Goal: Information Seeking & Learning: Learn about a topic

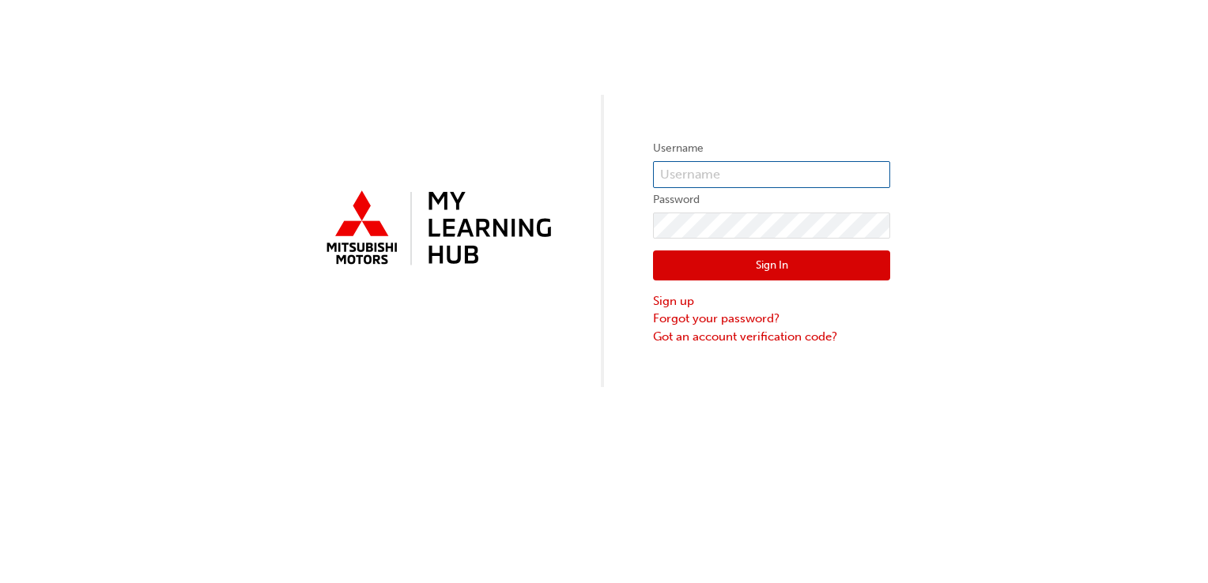
type input "[EMAIL_ADDRESS][DOMAIN_NAME]"
click at [711, 264] on button "Sign In" at bounding box center [771, 266] width 237 height 30
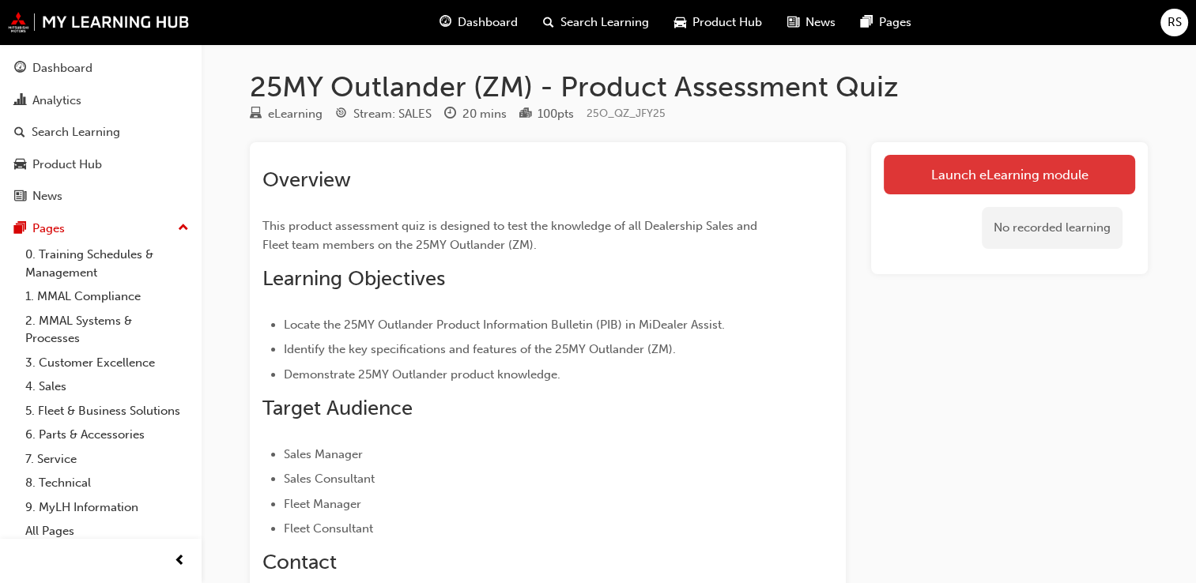
click at [925, 179] on link "Launch eLearning module" at bounding box center [1009, 175] width 251 height 40
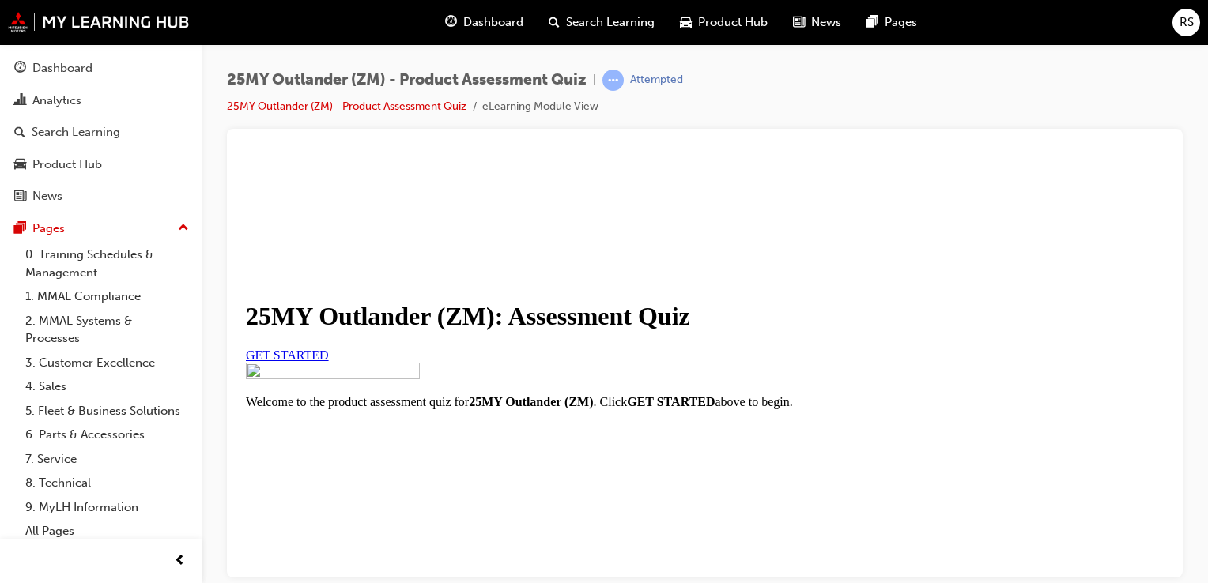
click at [329, 361] on link "GET STARTED" at bounding box center [287, 354] width 83 height 13
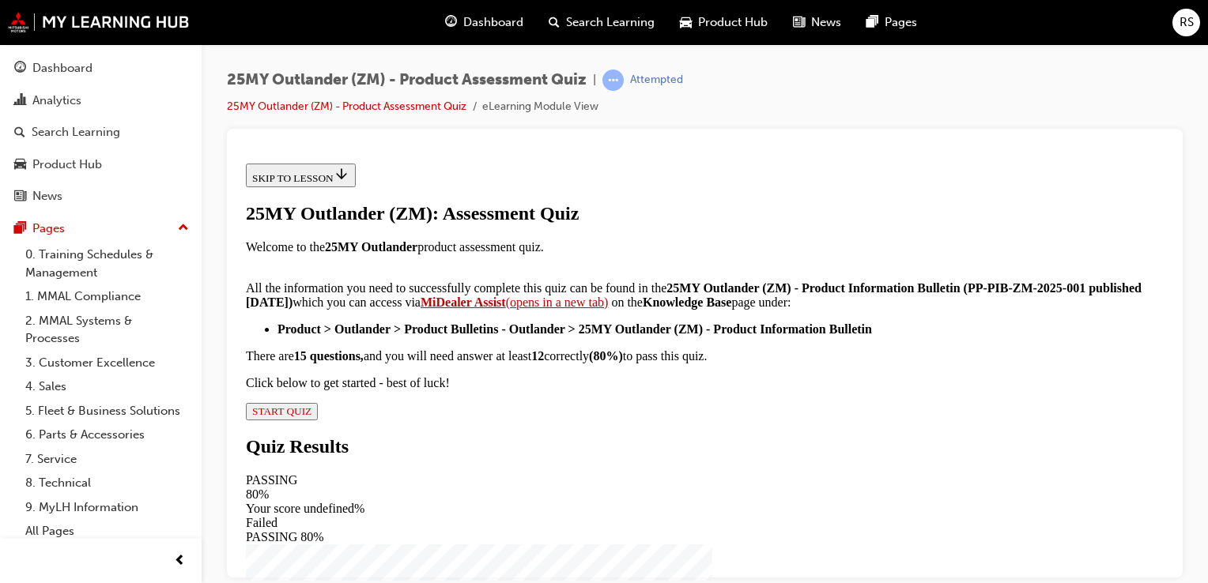
scroll to position [395, 0]
click at [311, 417] on span "START QUIZ" at bounding box center [281, 411] width 59 height 12
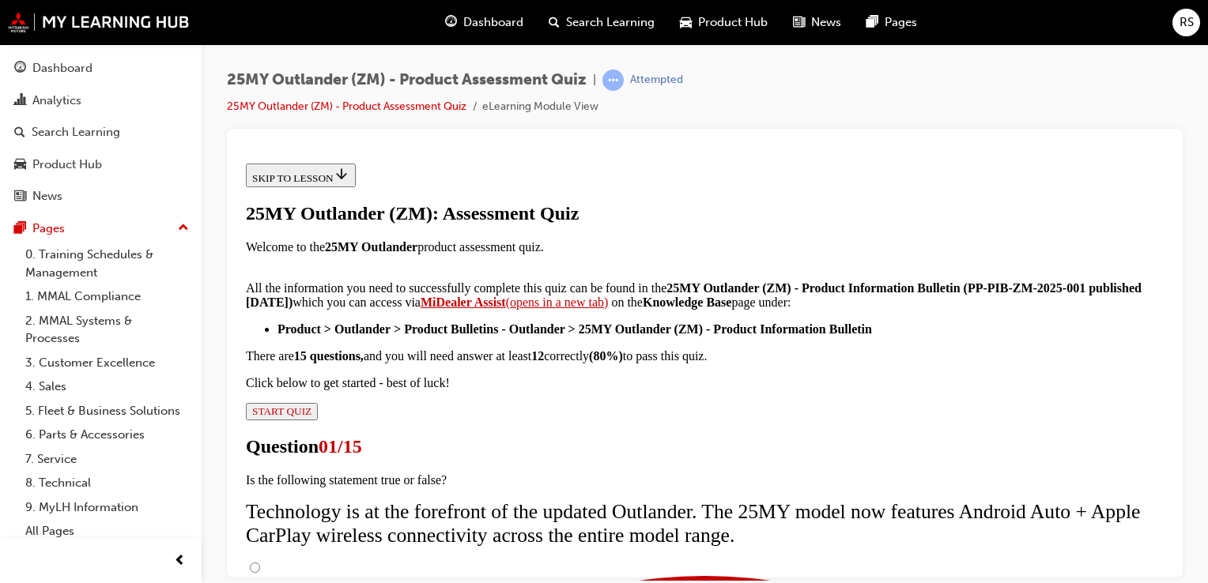
scroll to position [0, 0]
click at [260, 562] on input "True" at bounding box center [255, 567] width 10 height 10
radio input "true"
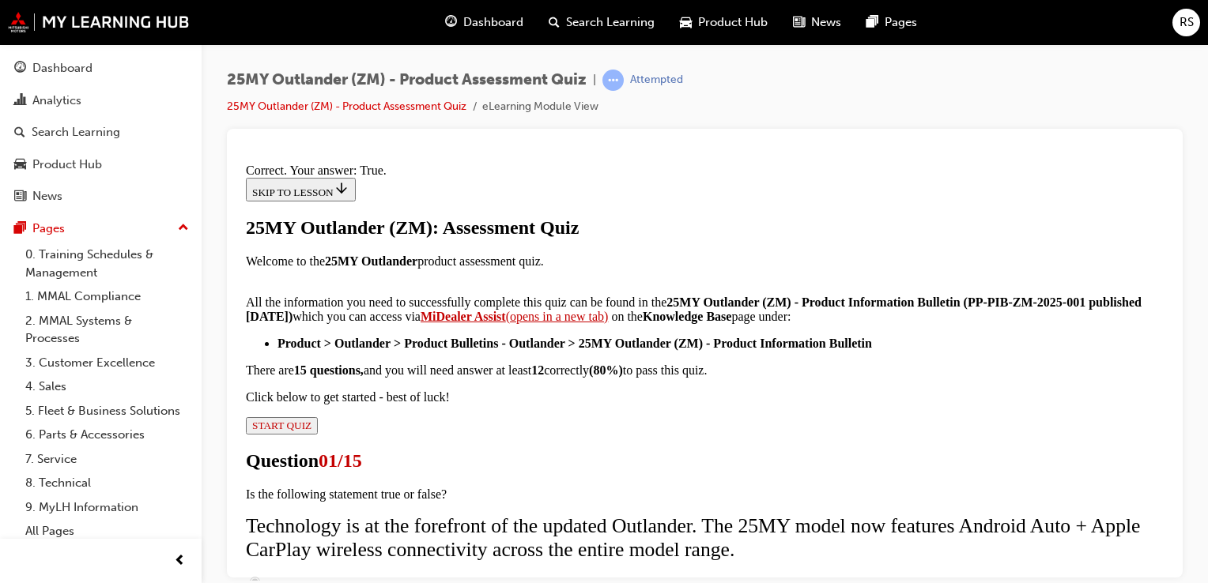
scroll to position [327, 0]
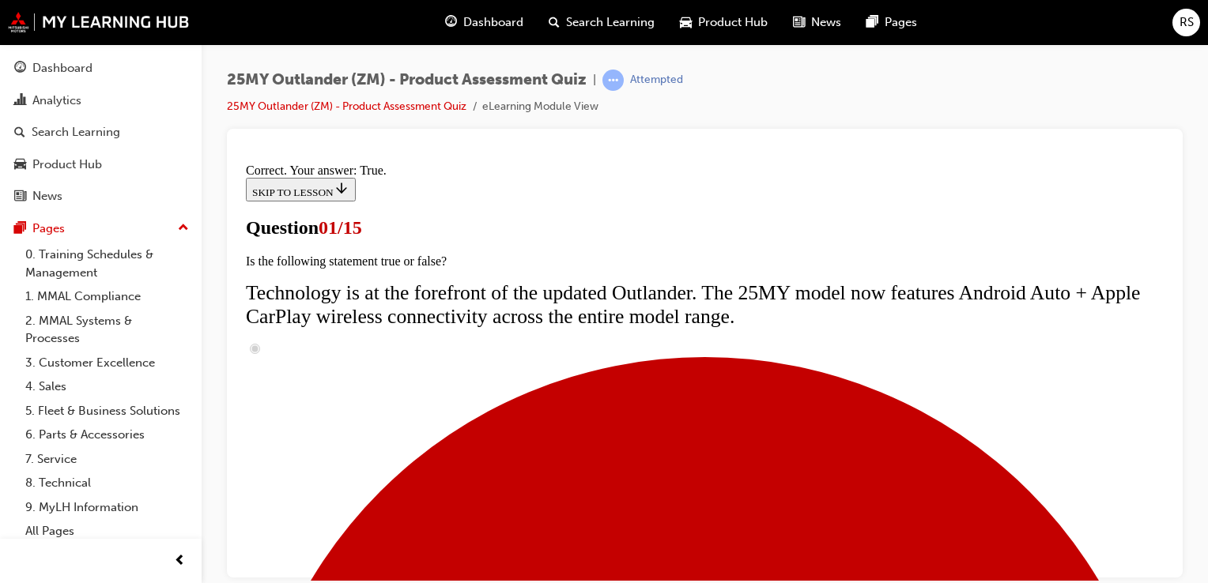
scroll to position [237, 0]
radio input "true"
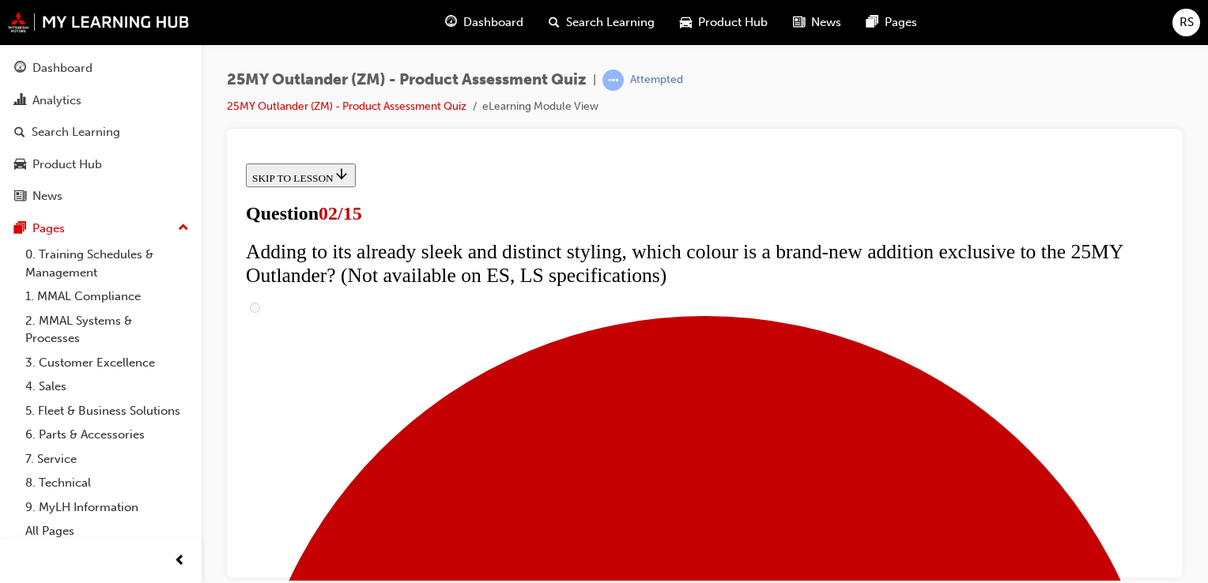
scroll to position [237, 0]
checkbox input "true"
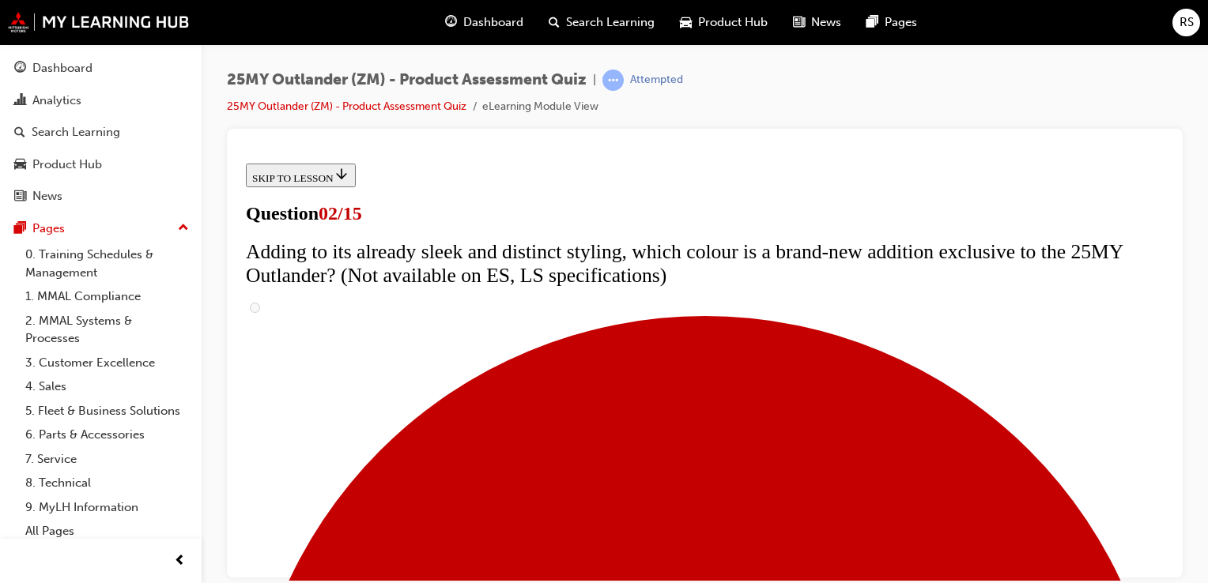
checkbox input "true"
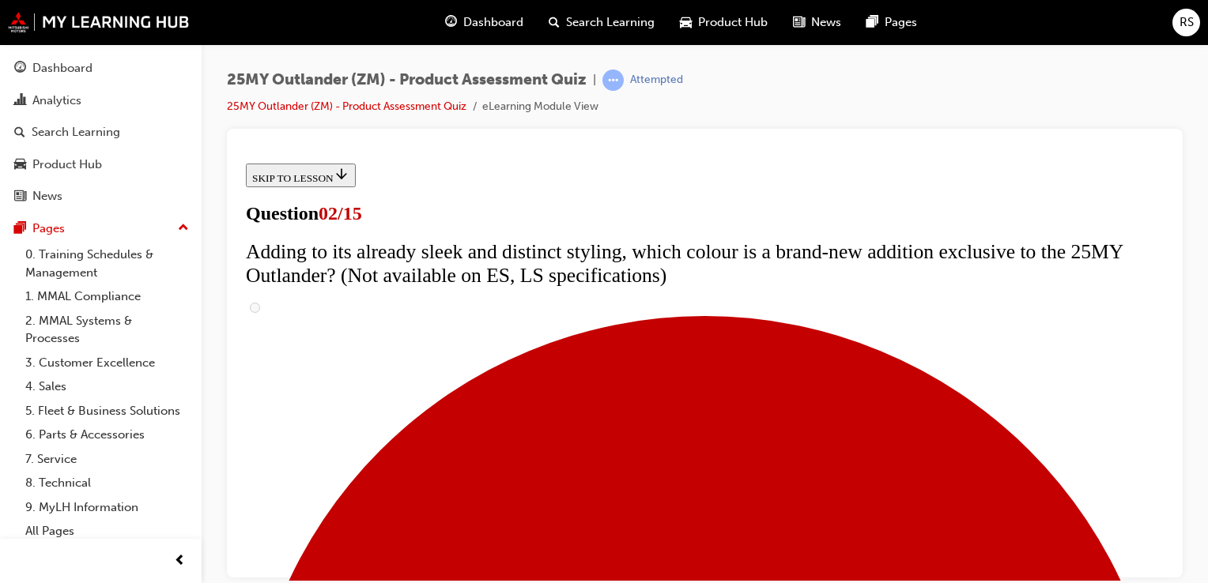
scroll to position [316, 0]
checkbox input "true"
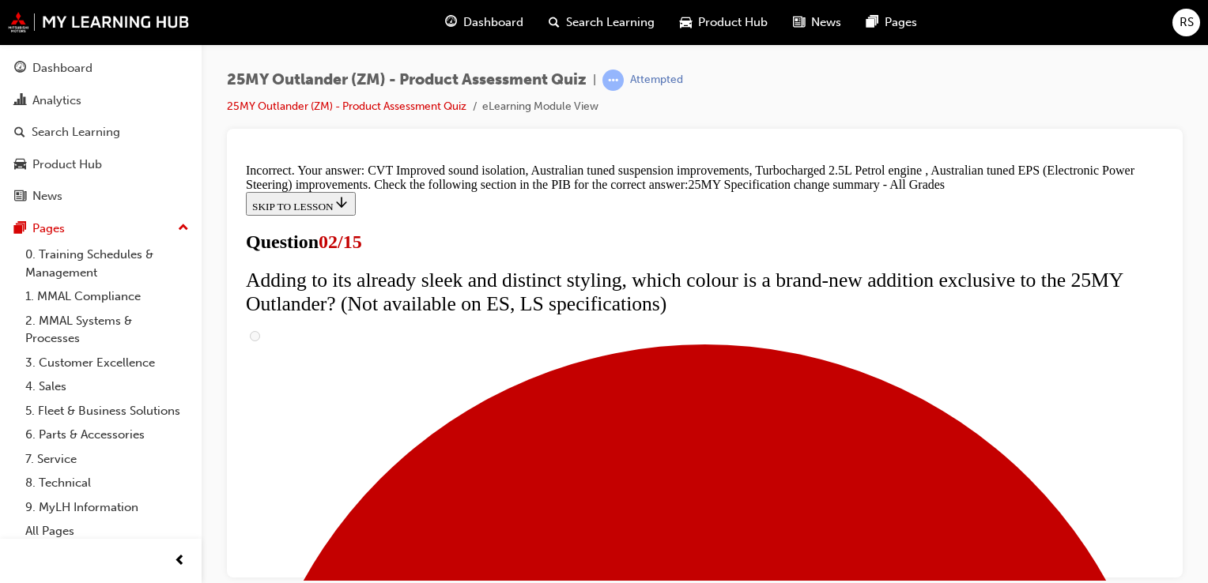
scroll to position [360, 0]
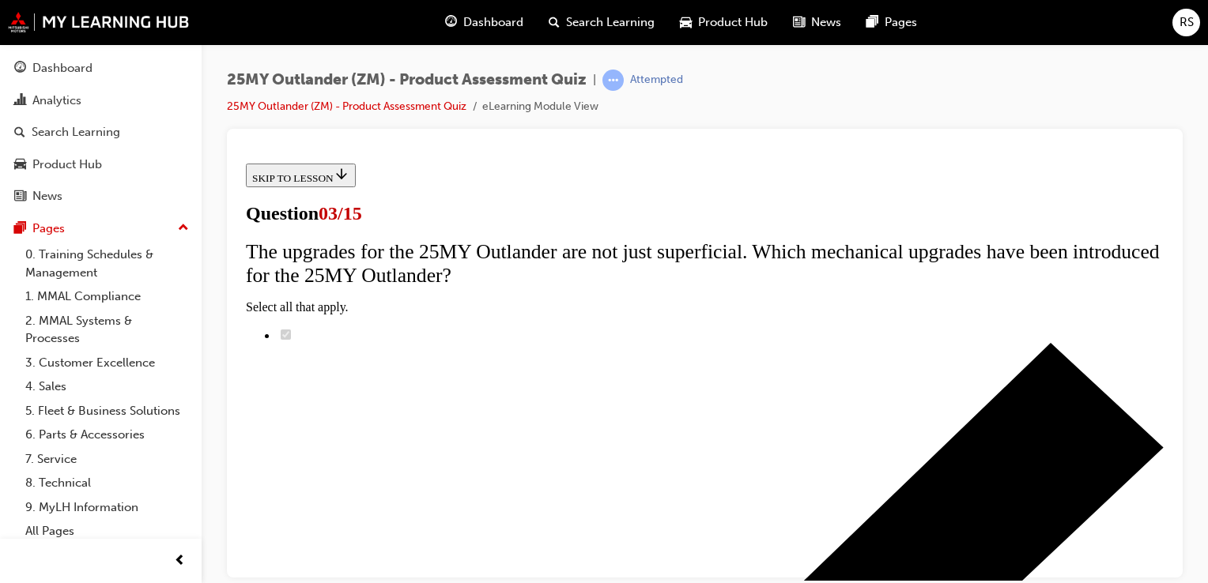
scroll to position [237, 0]
radio input "true"
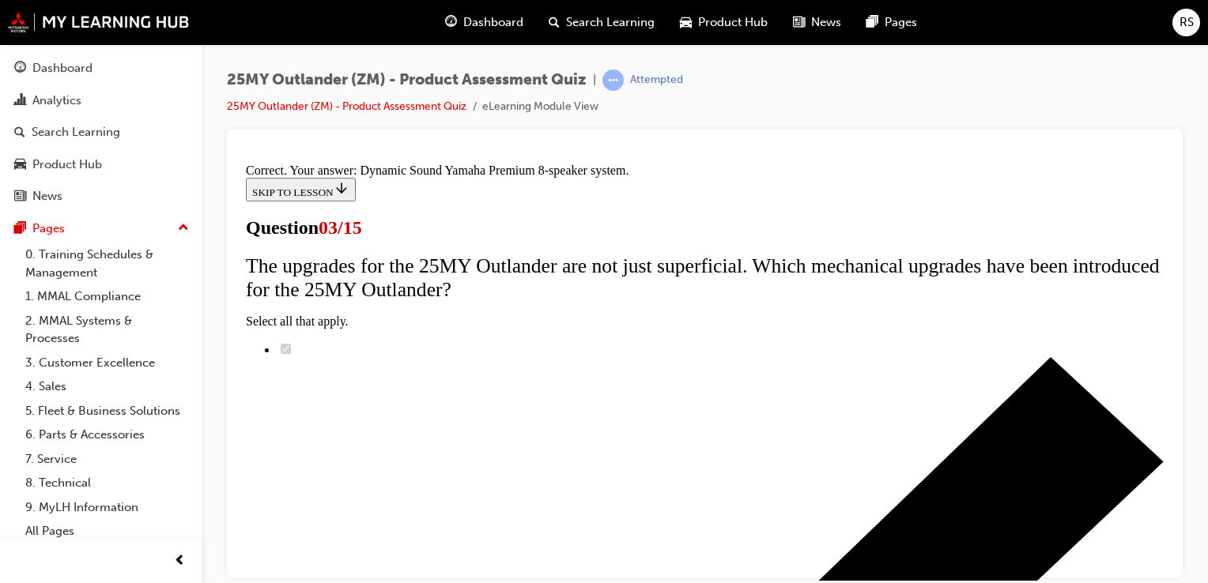
scroll to position [400, 0]
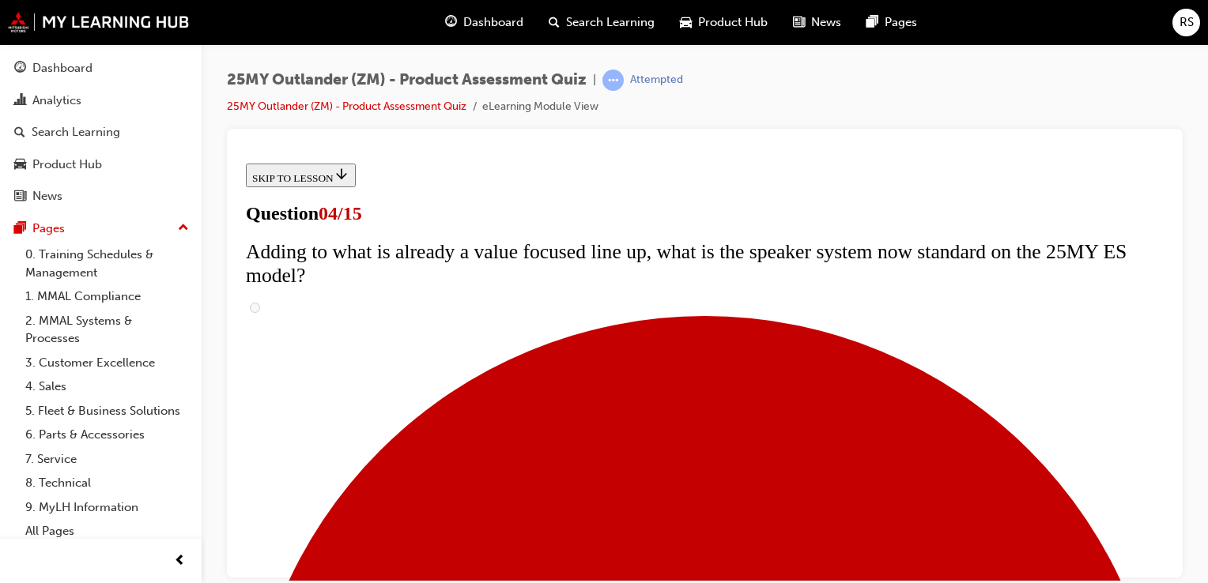
scroll to position [79, 0]
checkbox input "true"
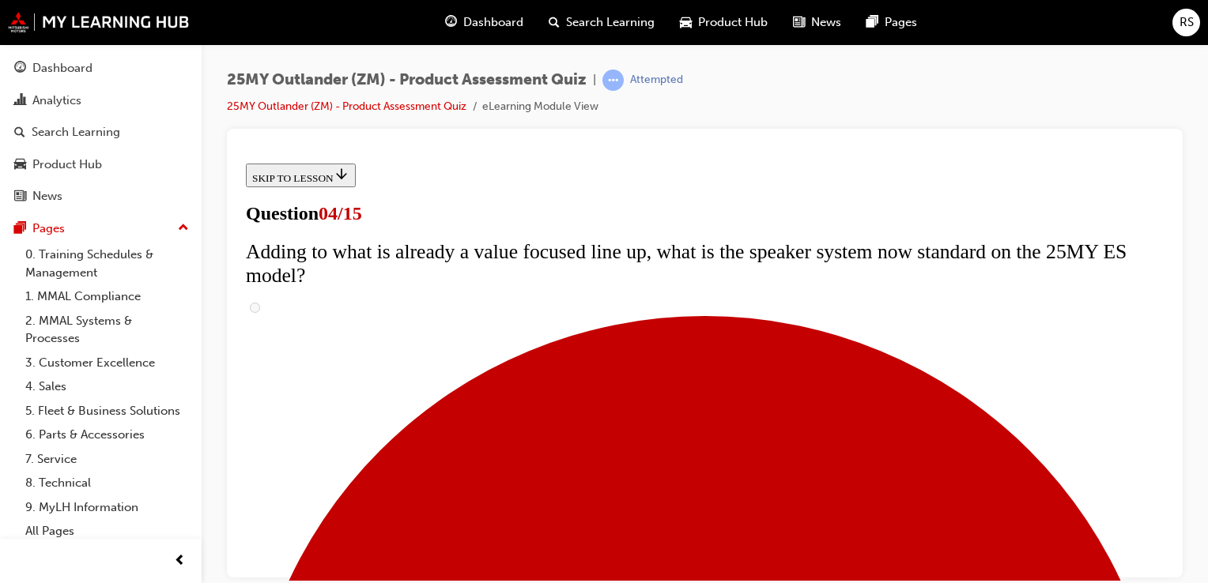
checkbox input "true"
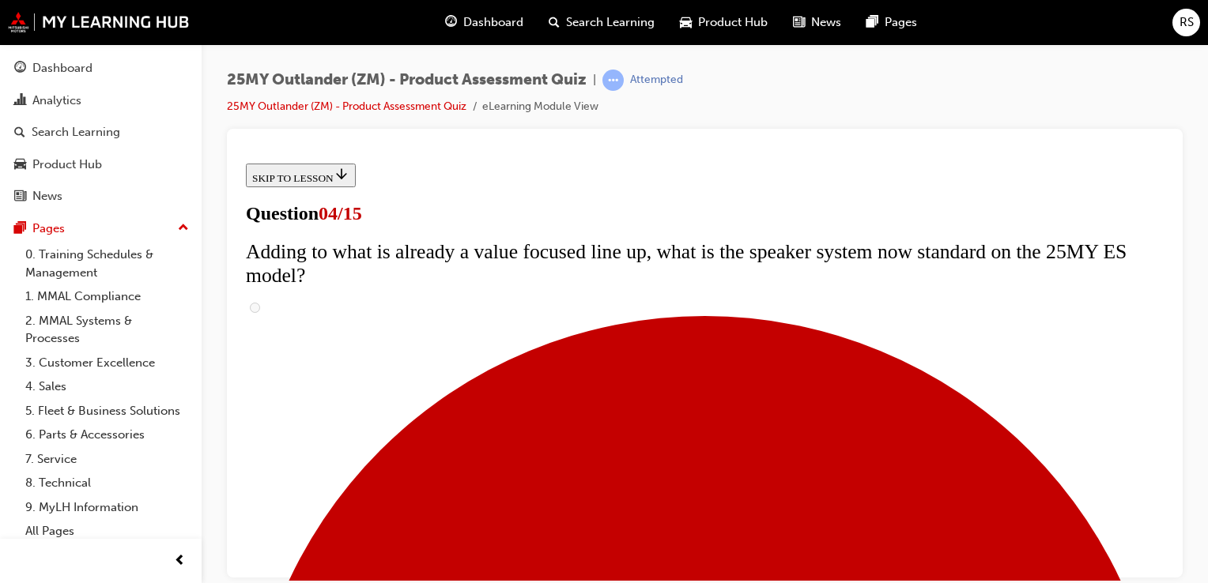
checkbox input "true"
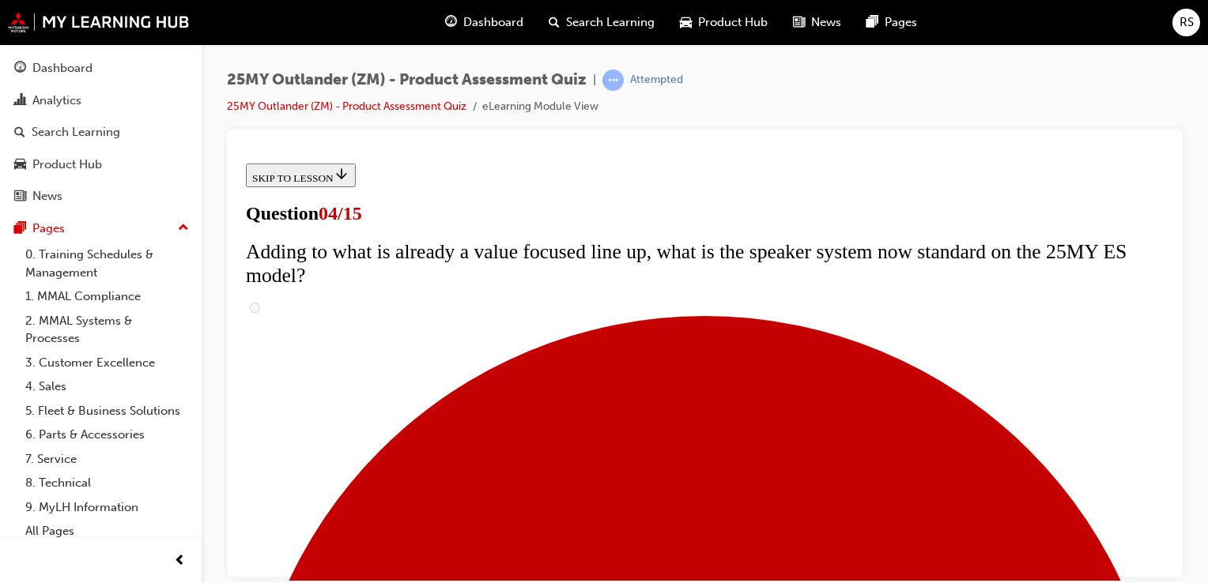
checkbox input "true"
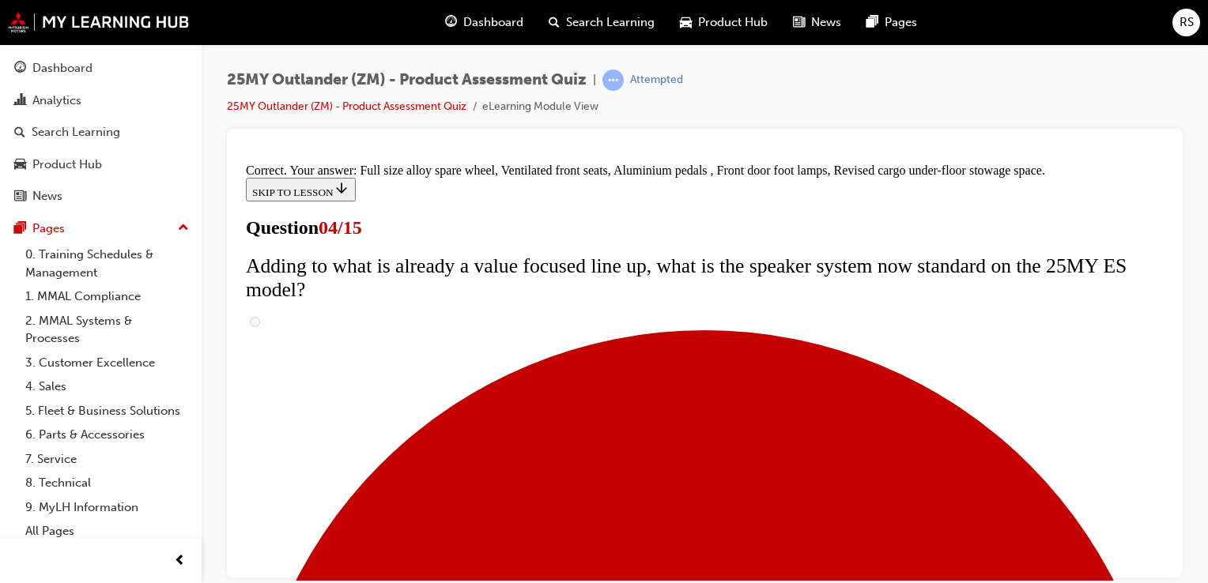
scroll to position [643, 0]
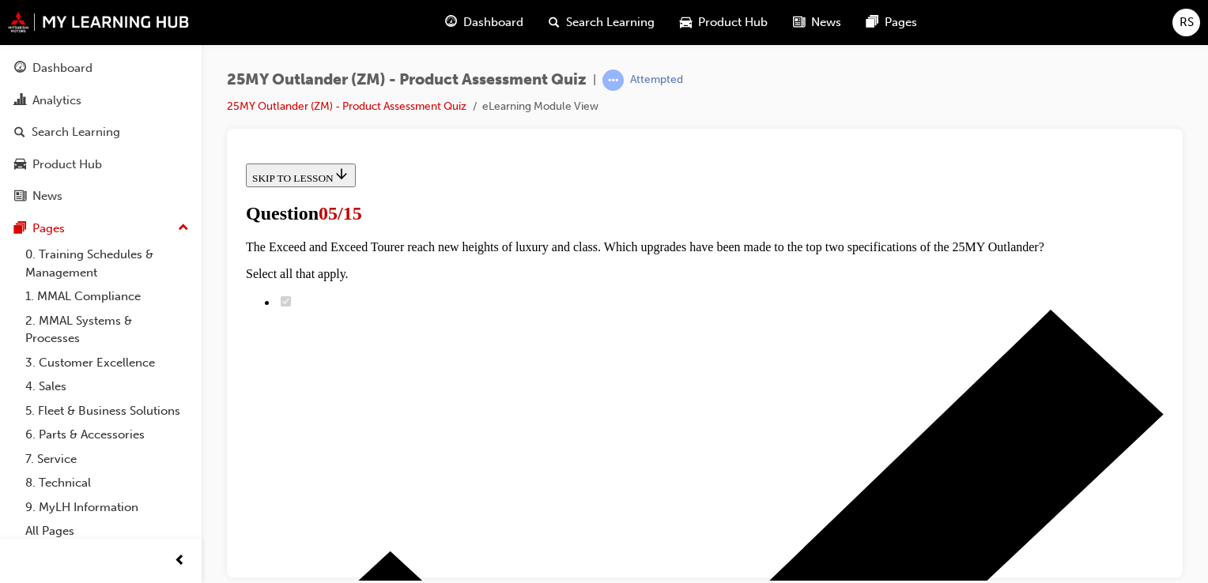
scroll to position [316, 0]
radio input "true"
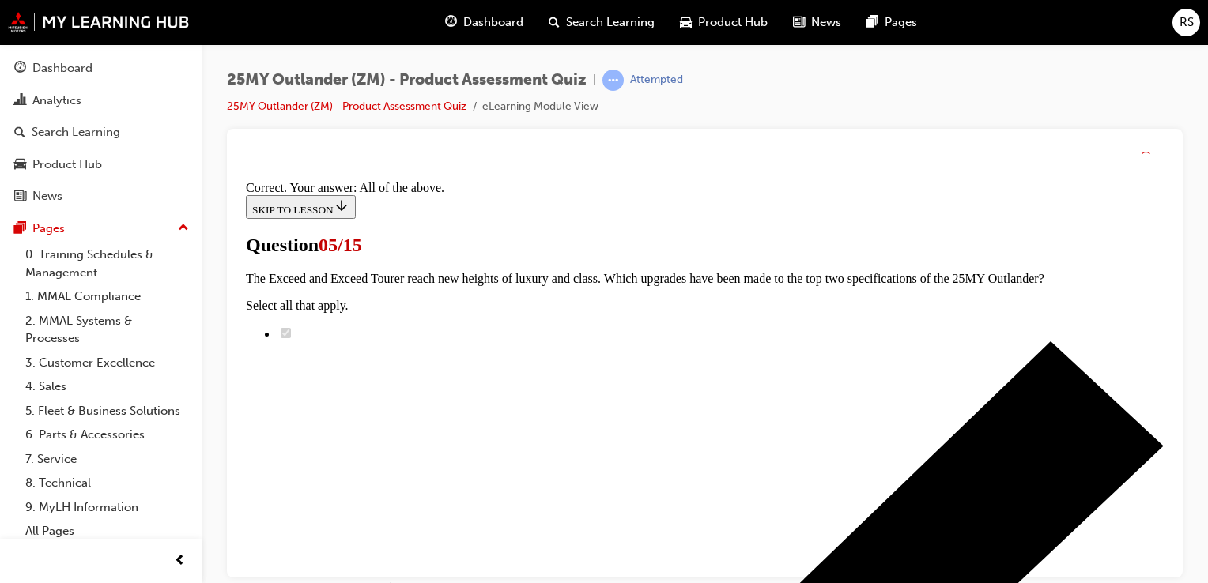
scroll to position [526, 0]
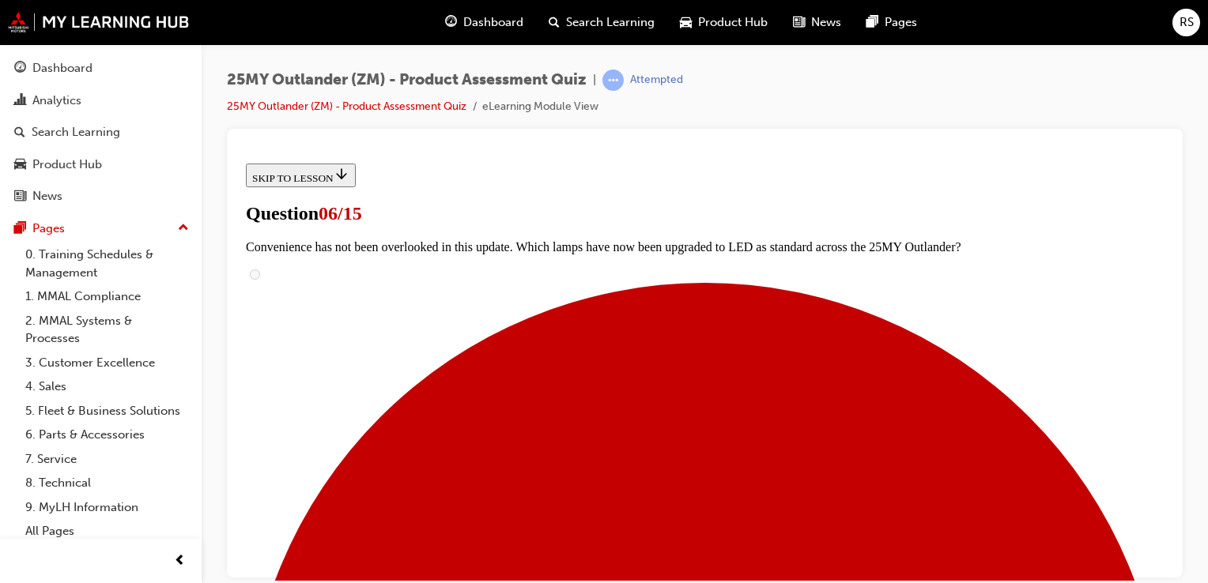
scroll to position [474, 0]
radio input "true"
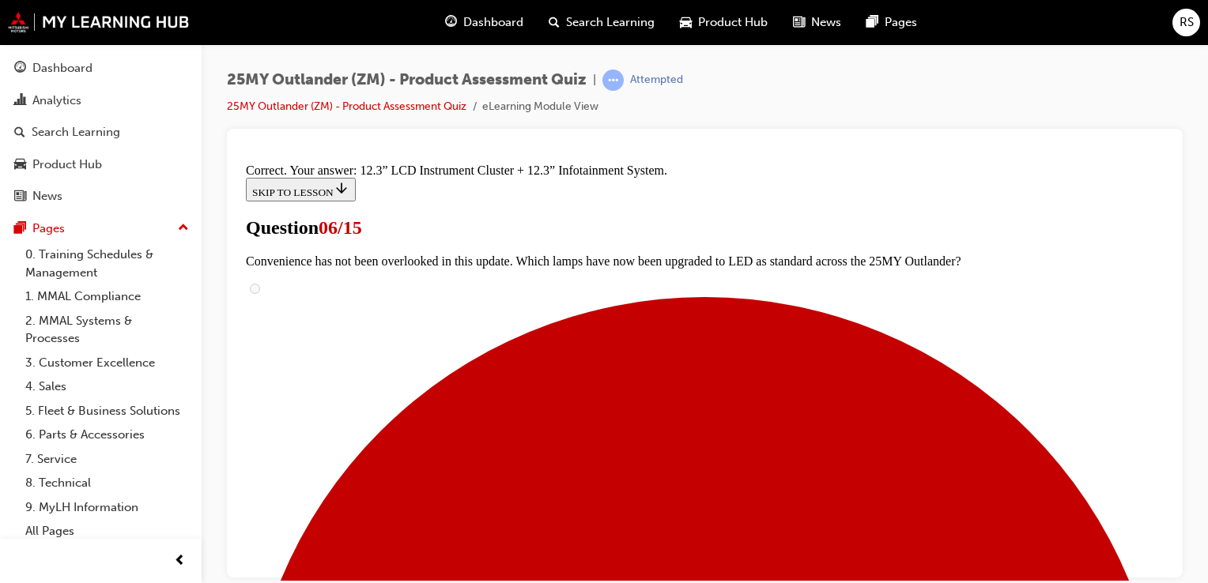
scroll to position [676, 0]
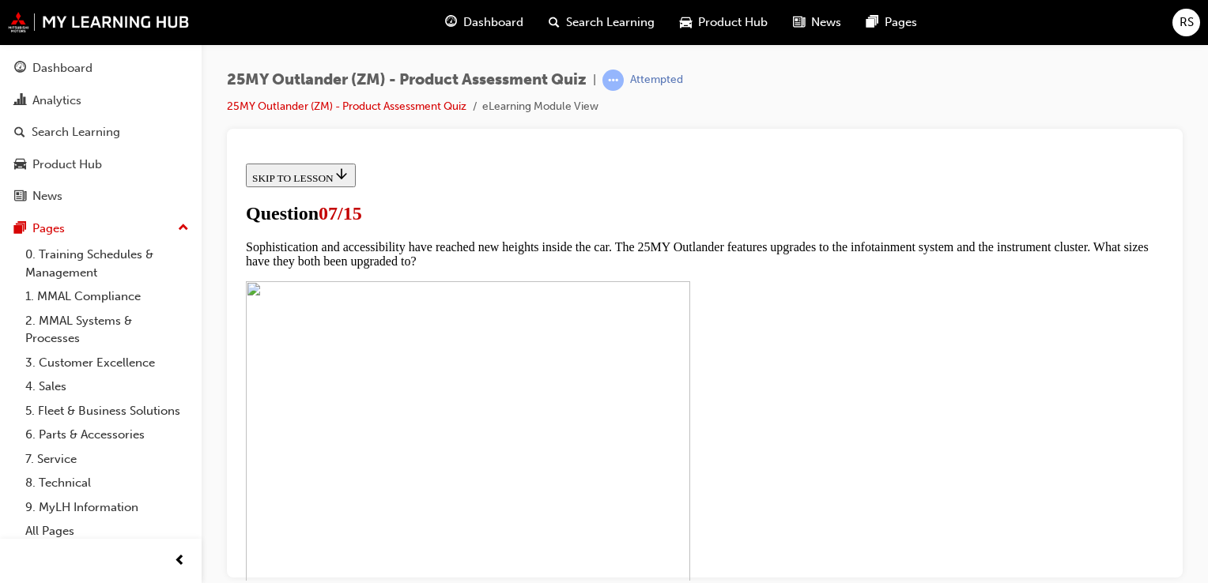
scroll to position [553, 0]
checkbox input "true"
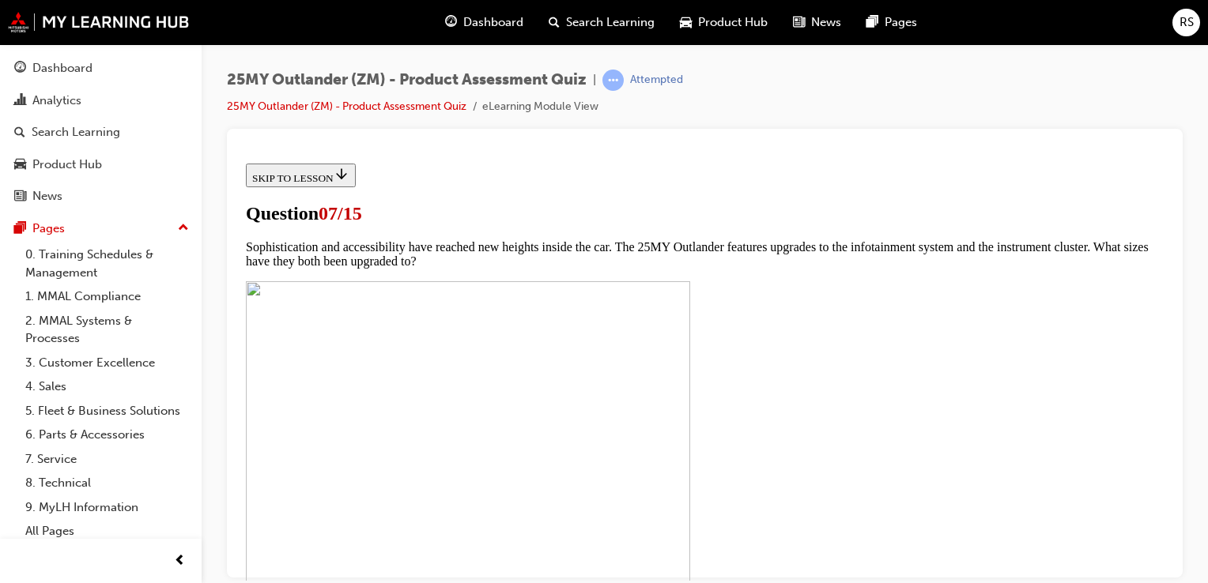
checkbox input "true"
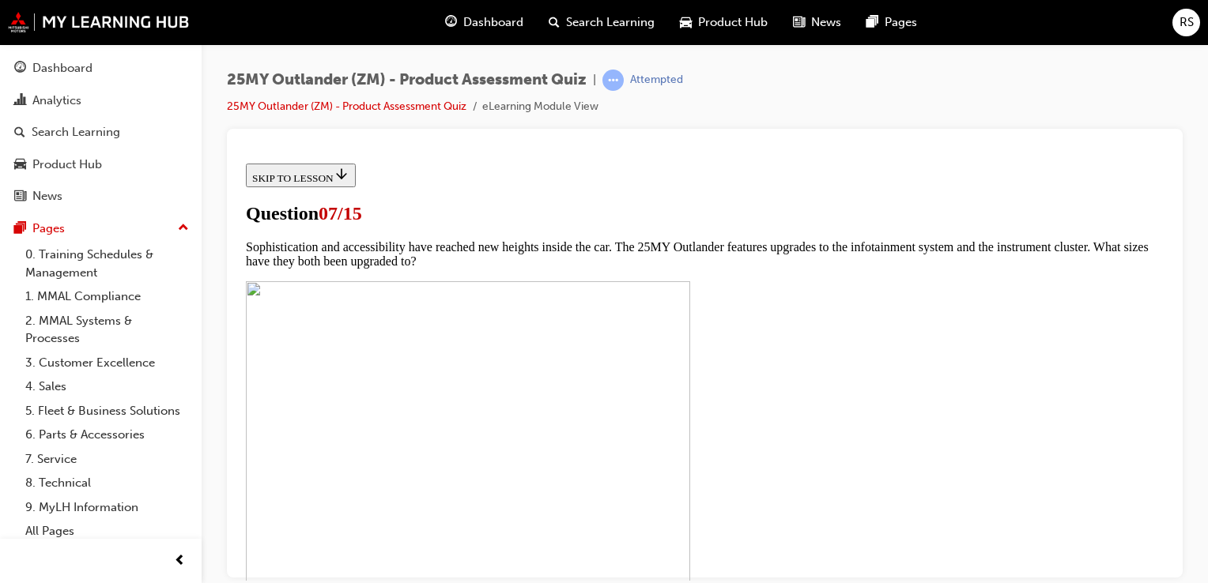
scroll to position [711, 0]
checkbox input "true"
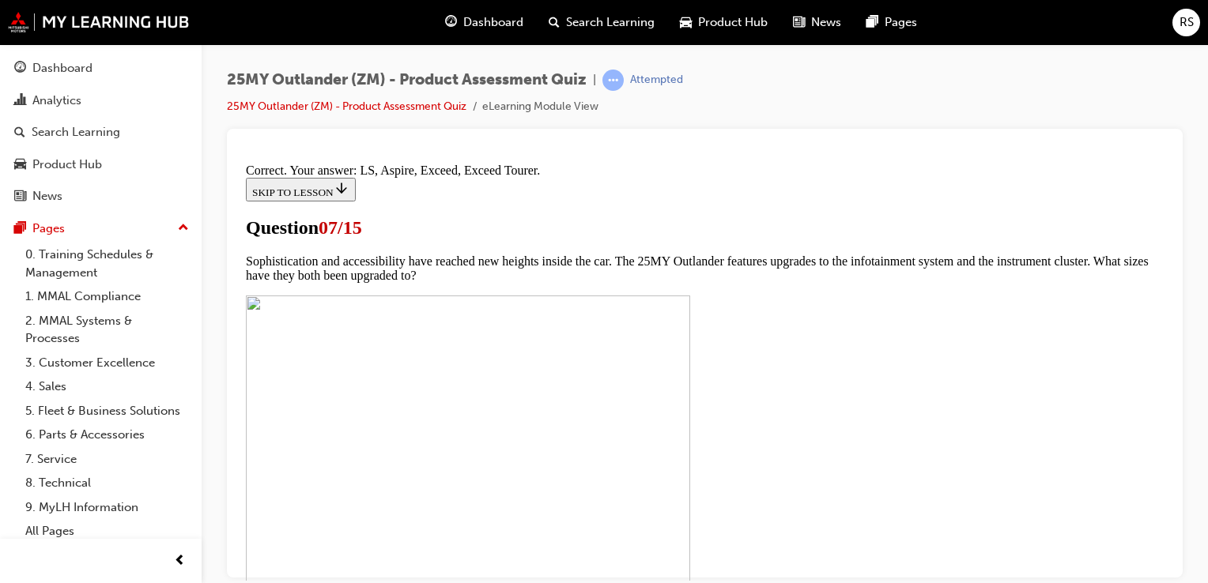
scroll to position [856, 0]
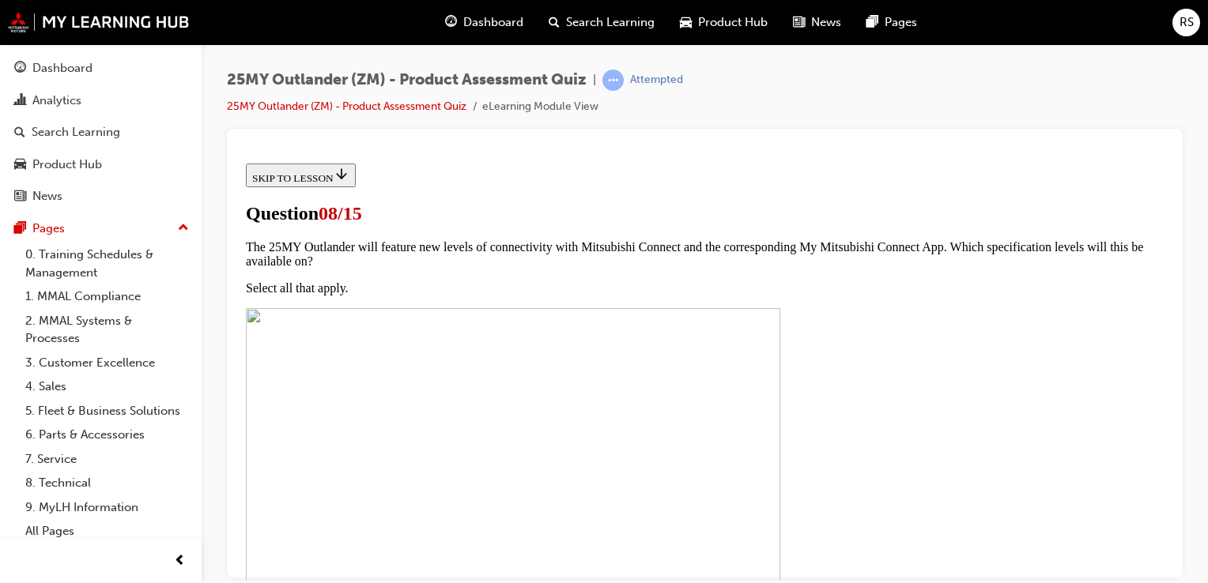
scroll to position [158, 0]
radio input "true"
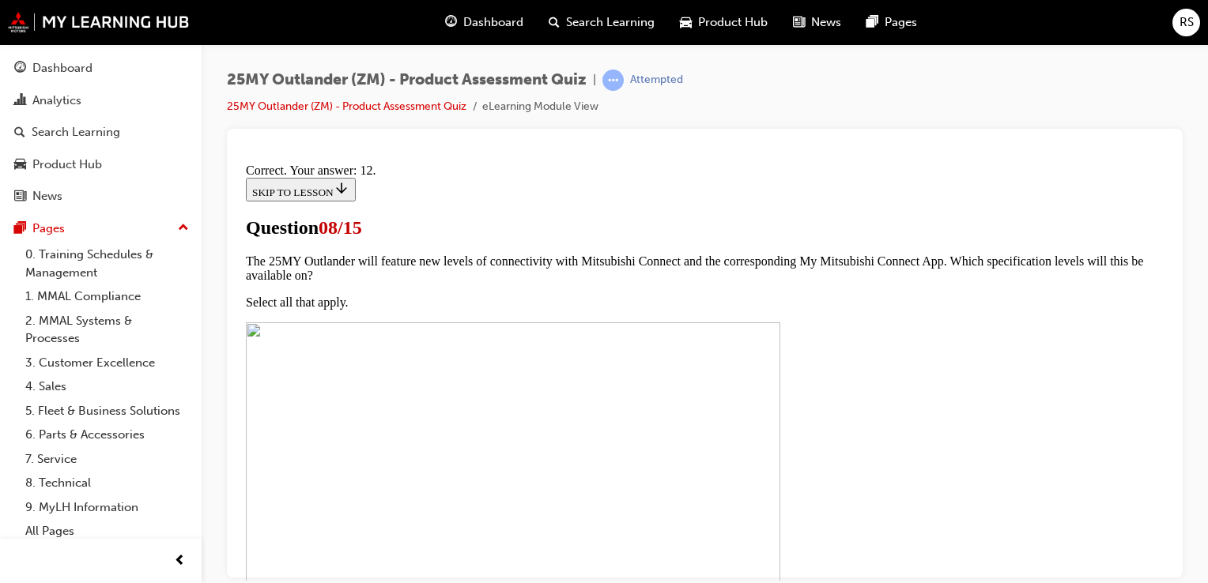
scroll to position [400, 0]
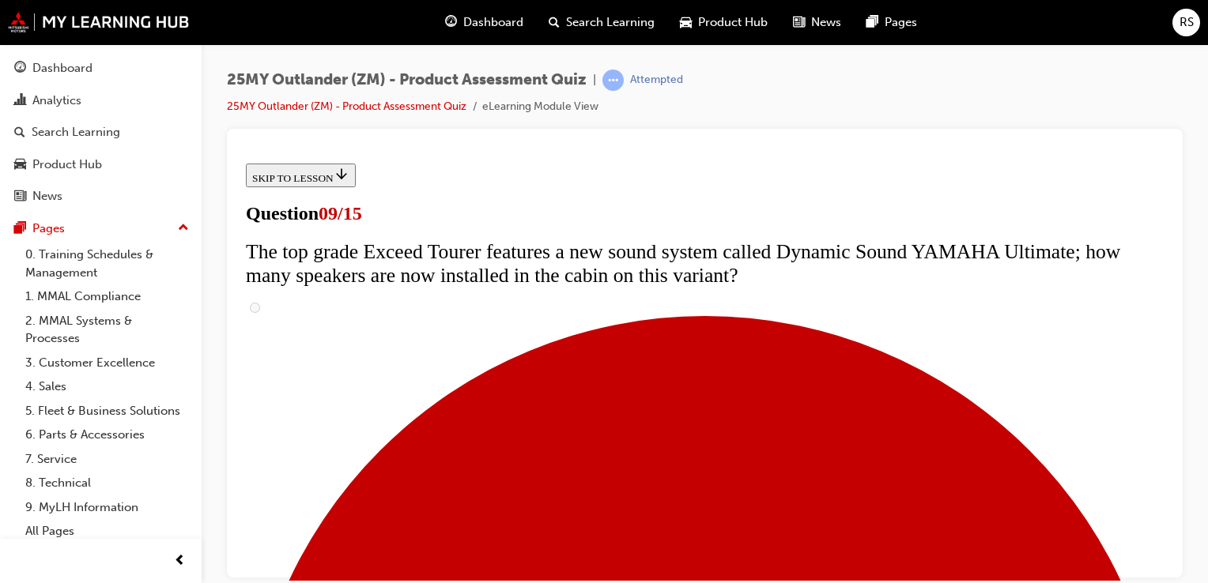
scroll to position [79, 0]
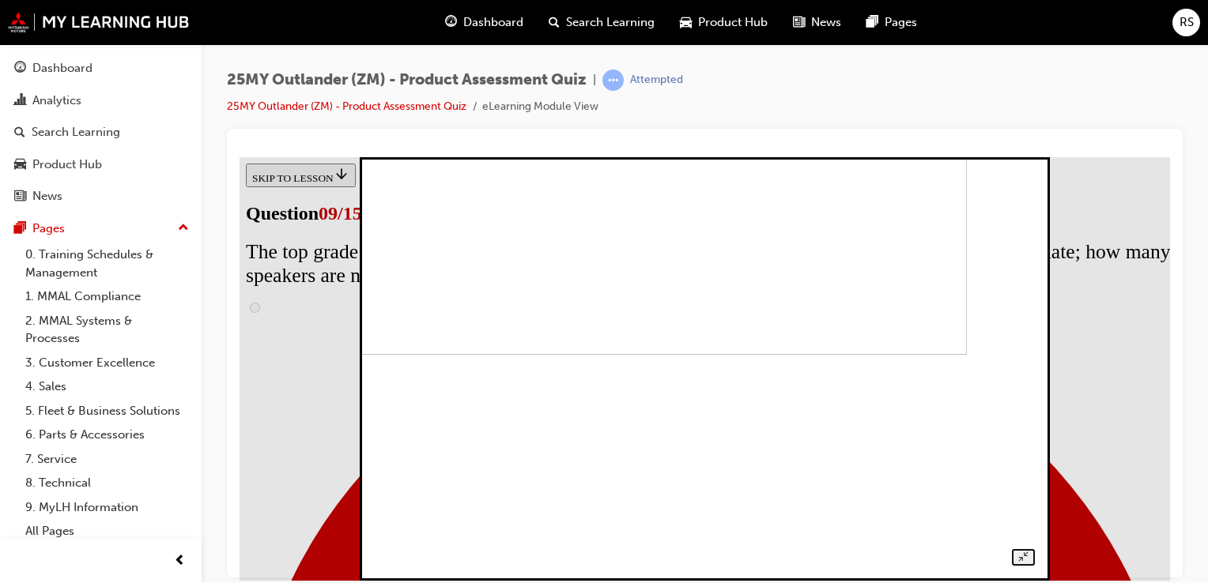
click at [667, 354] on img at bounding box center [648, 142] width 637 height 424
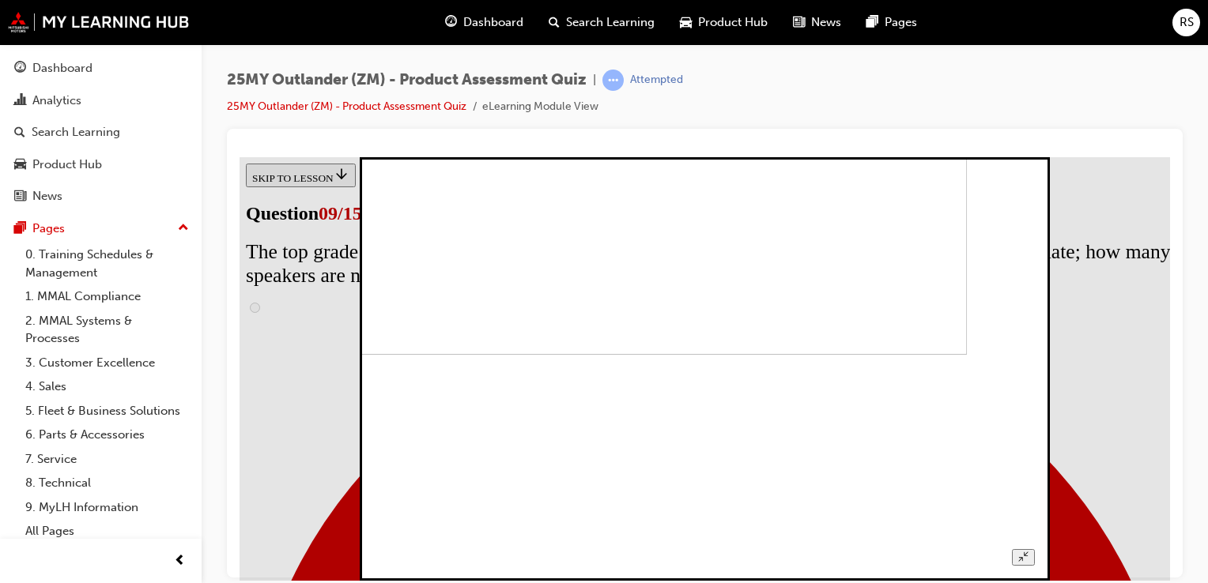
click at [685, 354] on img at bounding box center [648, 142] width 637 height 424
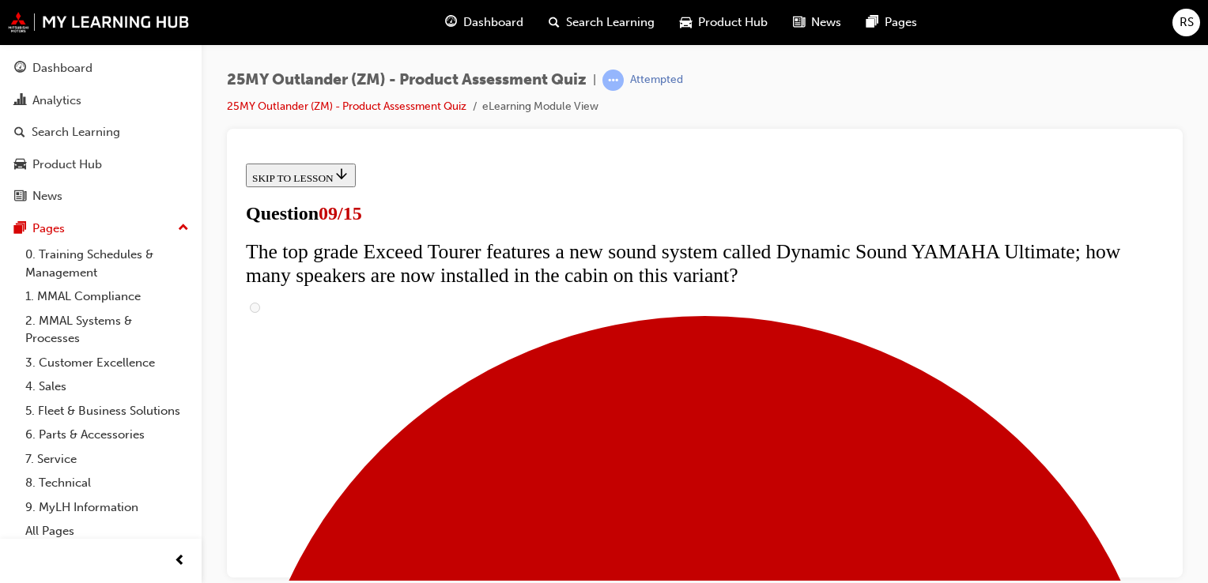
scroll to position [395, 0]
radio input "true"
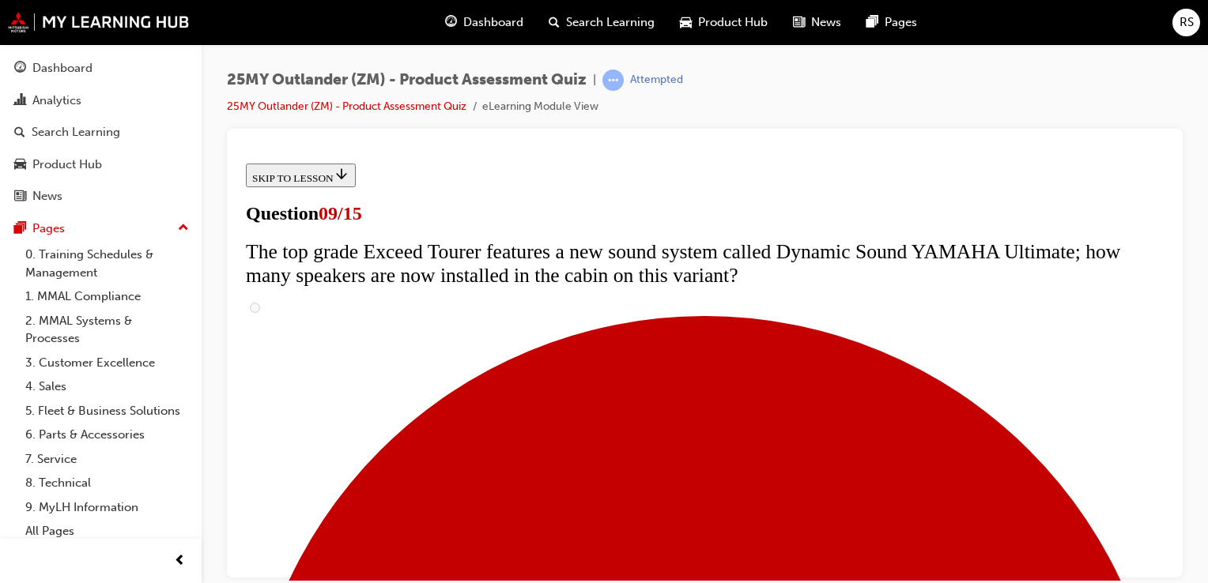
radio input "true"
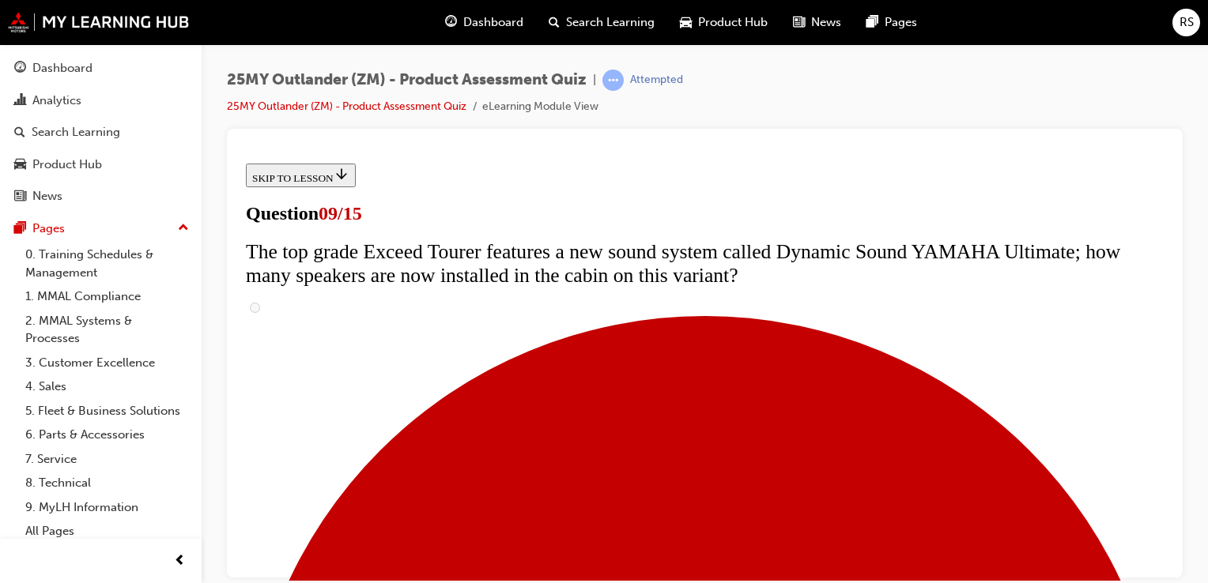
radio input "true"
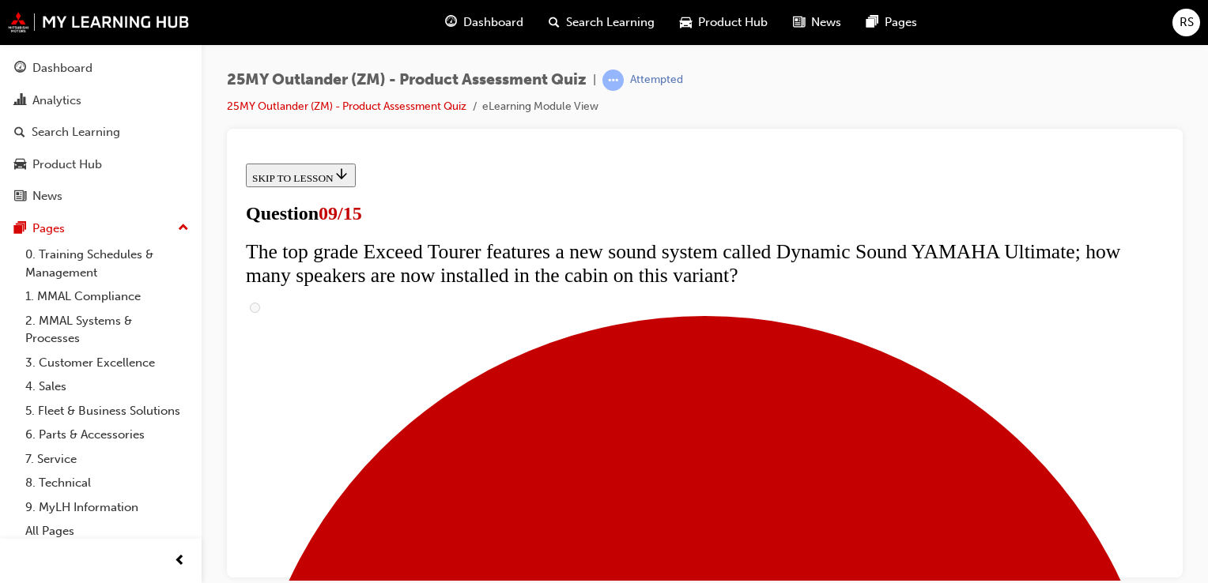
radio input "true"
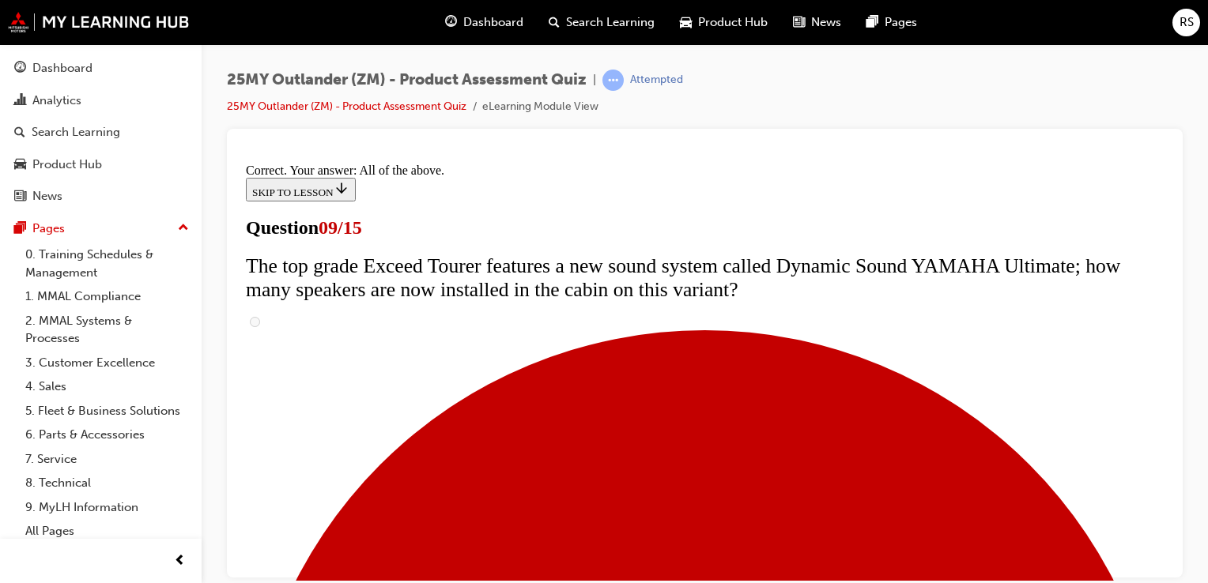
scroll to position [964, 0]
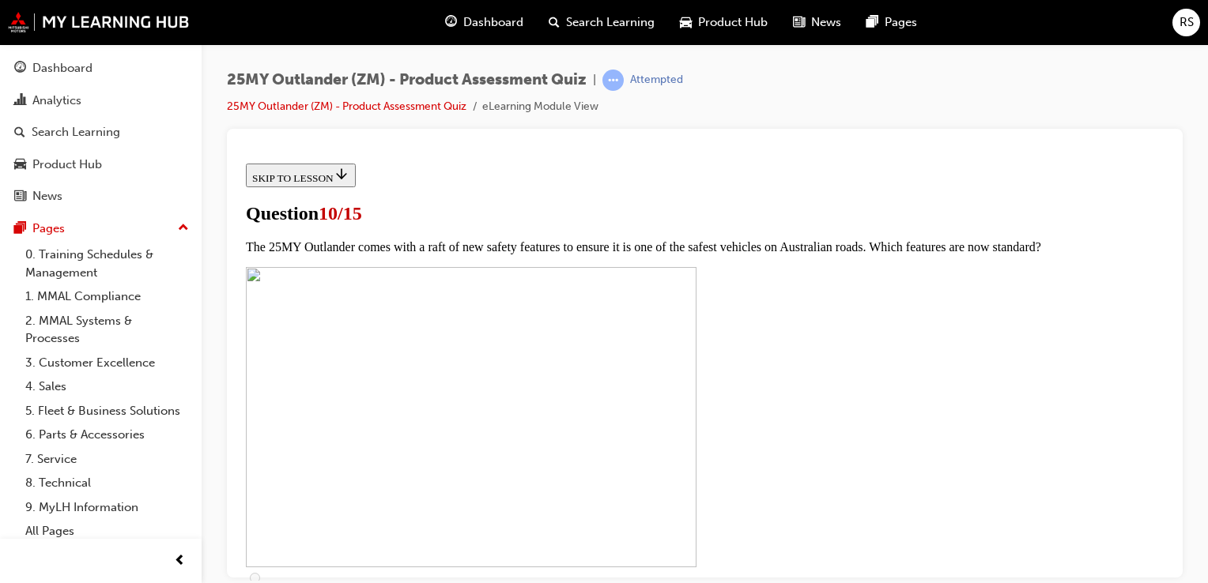
scroll to position [451, 0]
checkbox input "true"
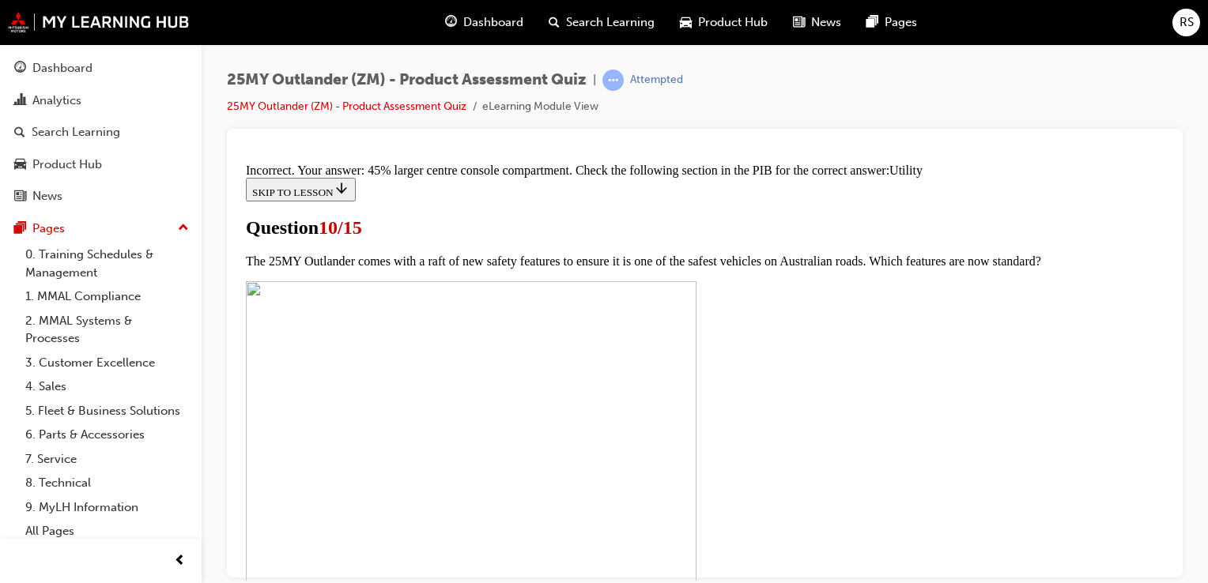
scroll to position [914, 0]
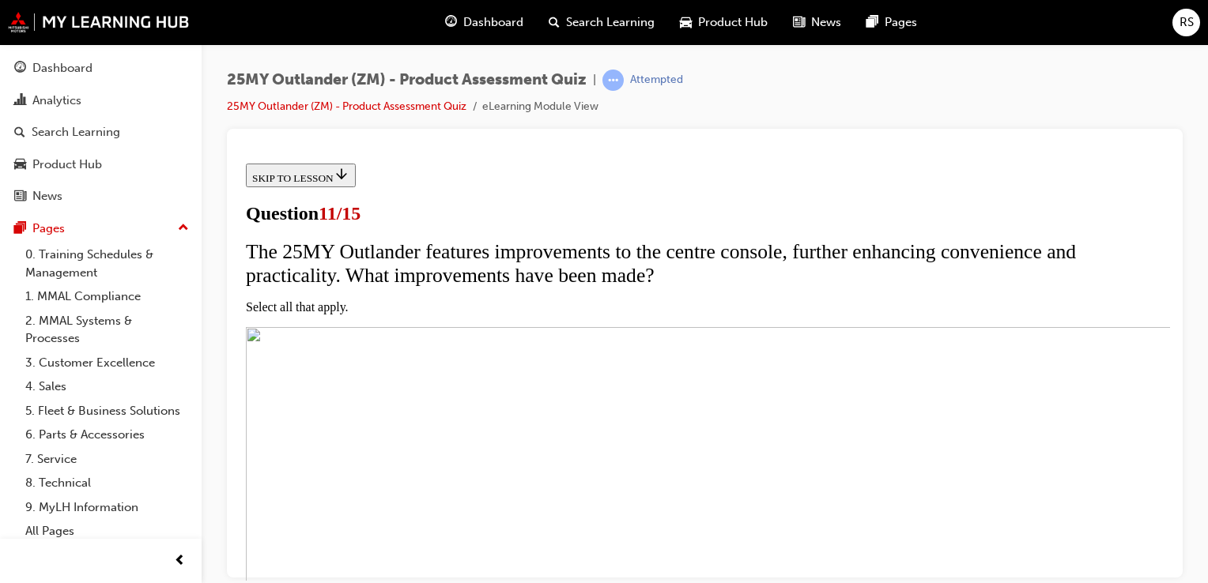
scroll to position [309, 0]
checkbox input "true"
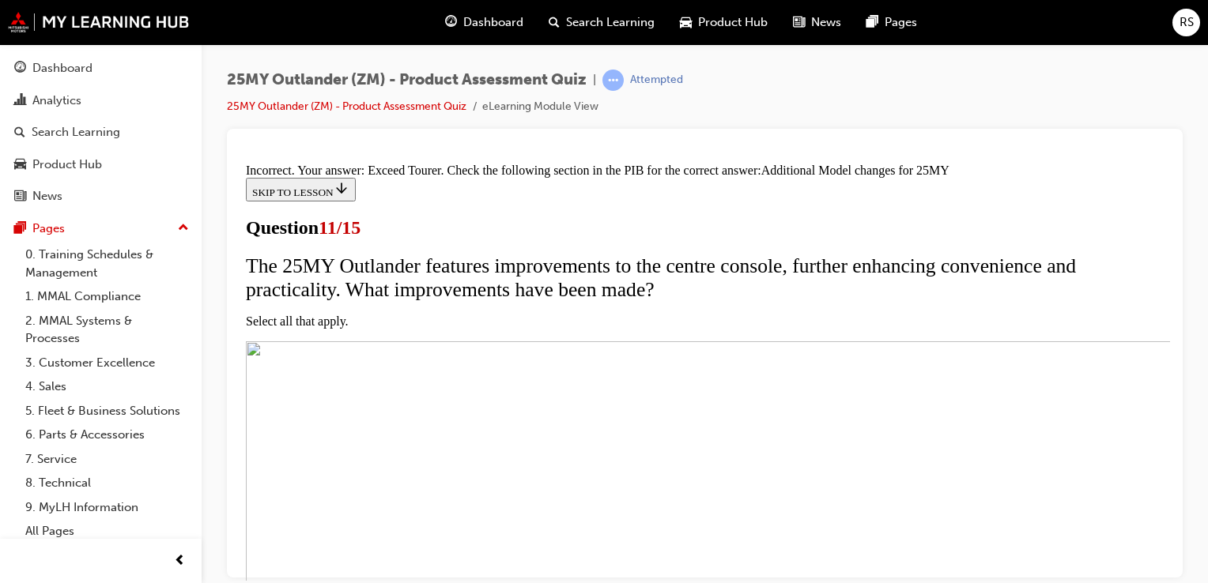
scroll to position [613, 0]
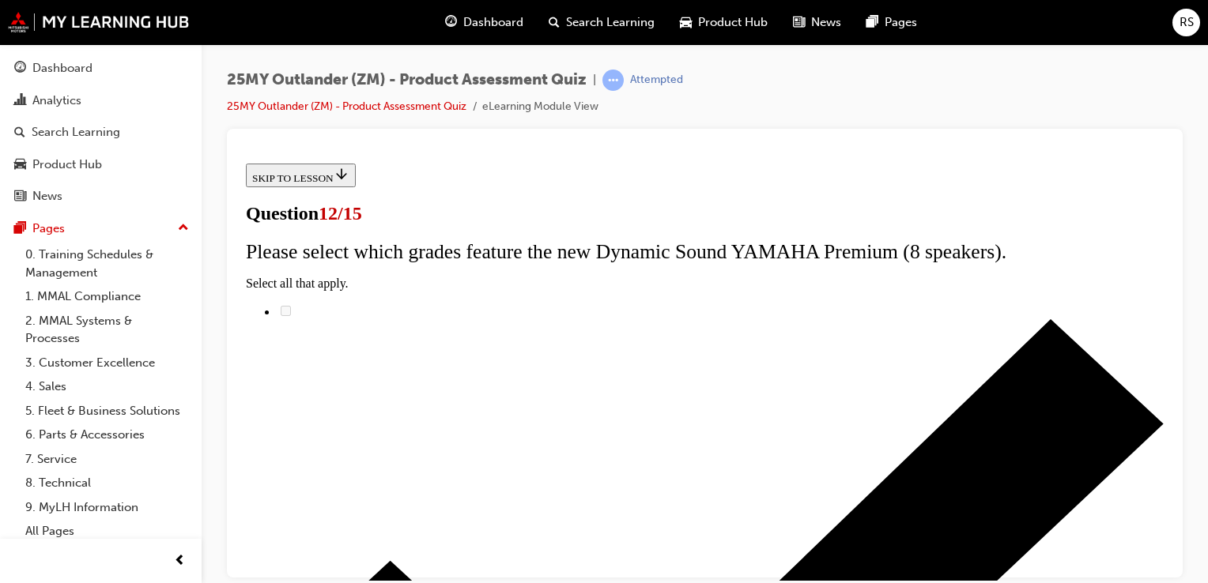
radio input "true"
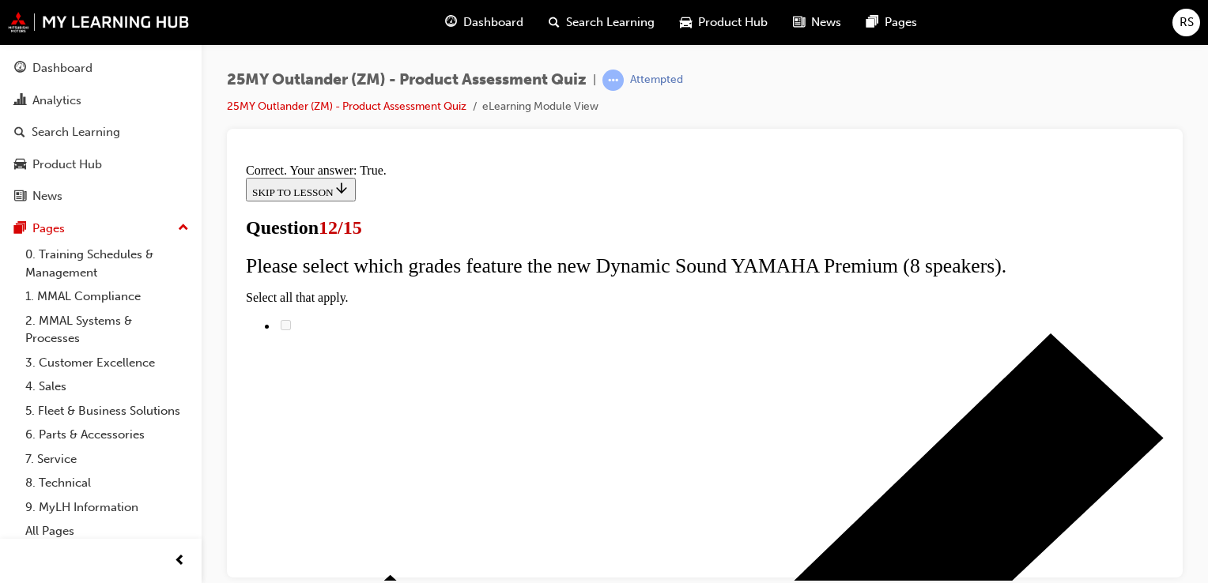
scroll to position [327, 0]
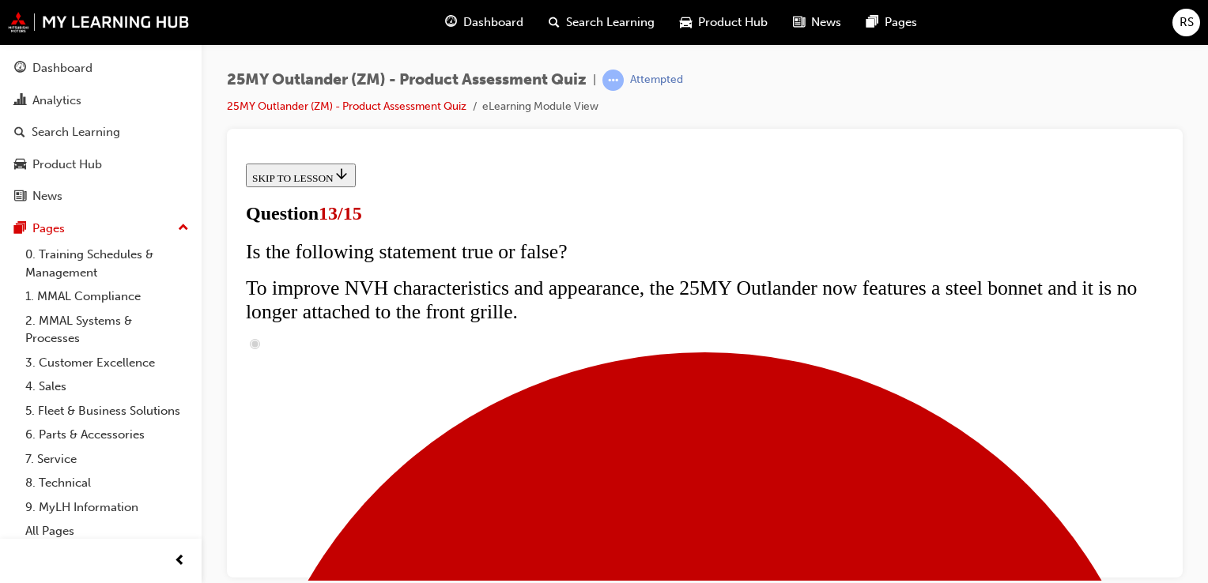
radio input "true"
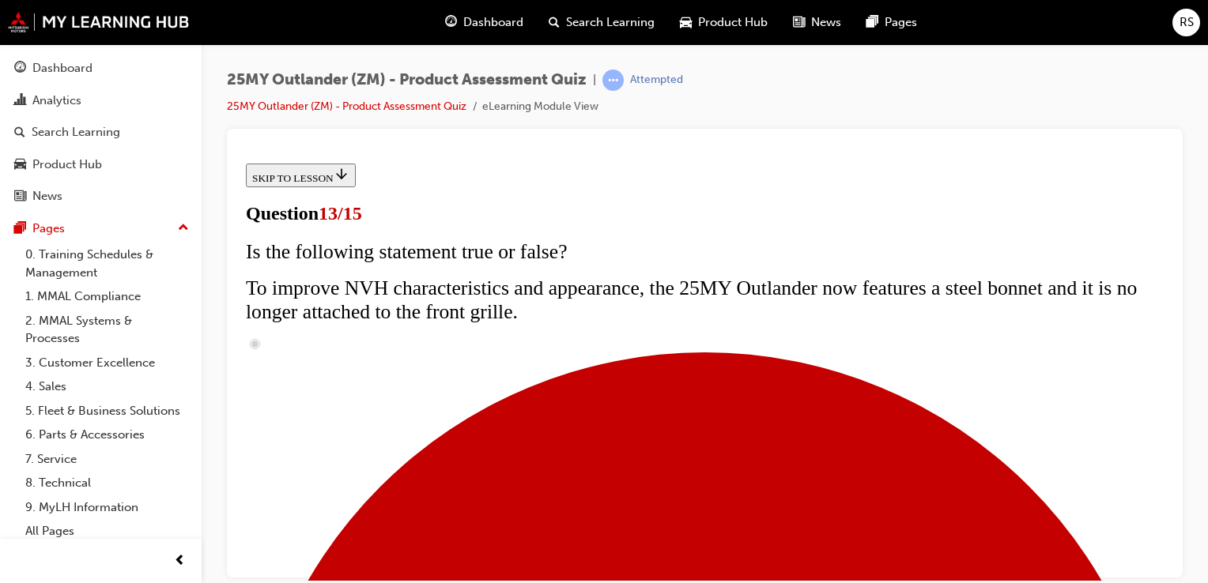
radio input "true"
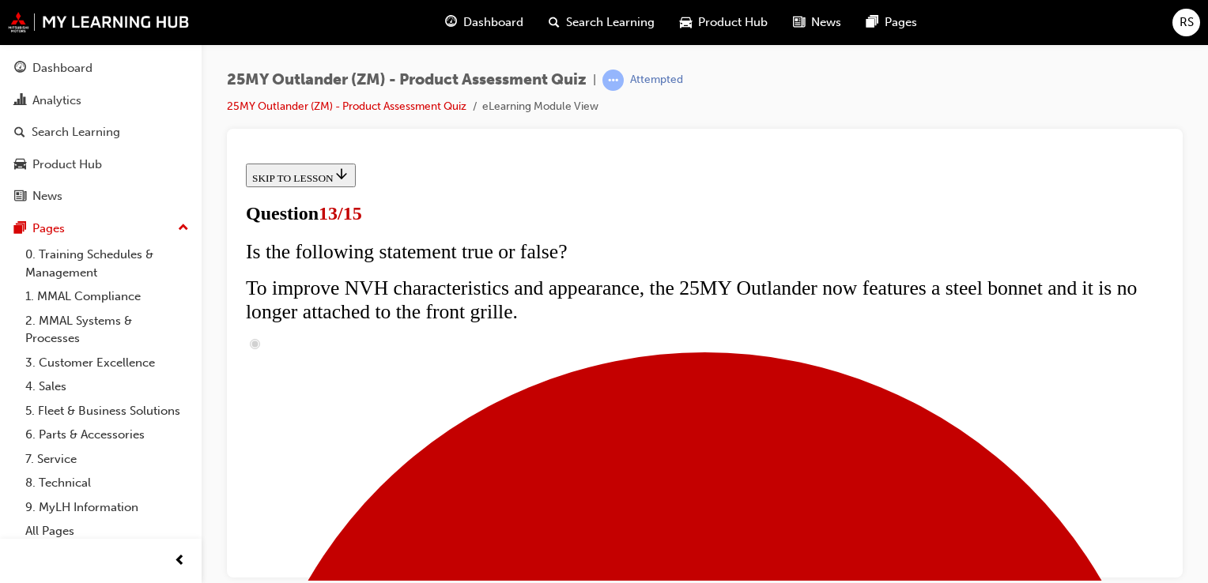
radio input "true"
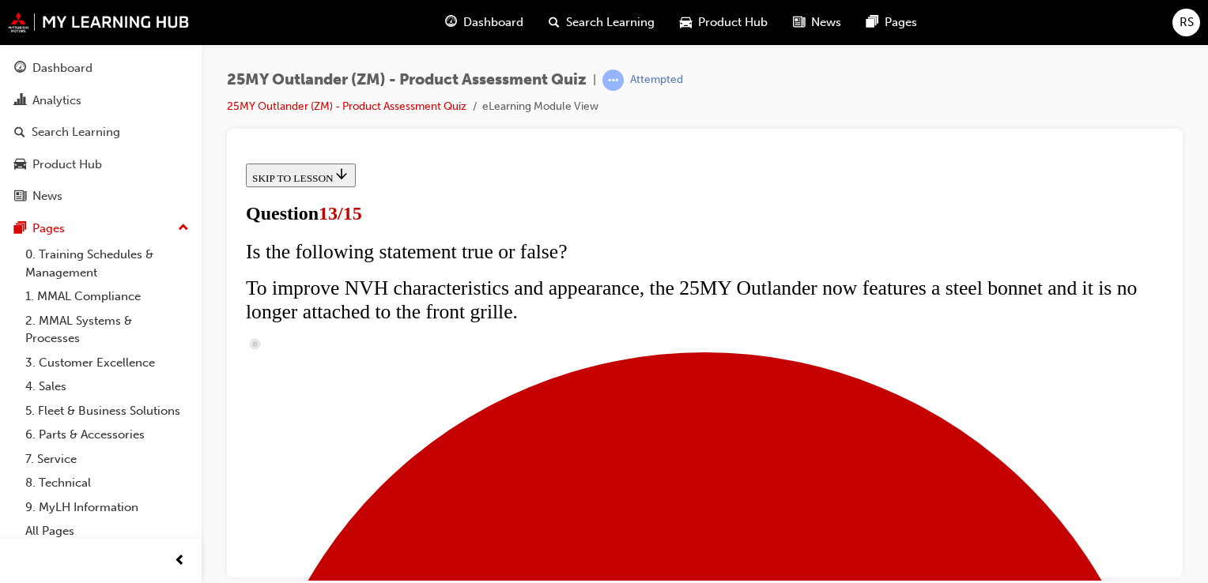
radio input "true"
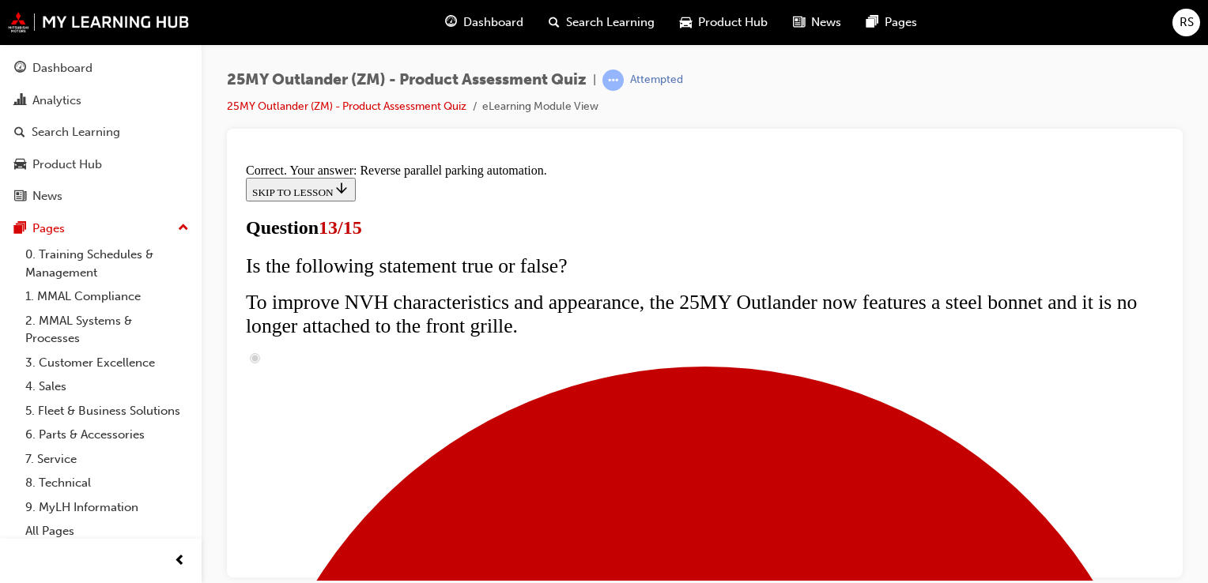
scroll to position [553, 0]
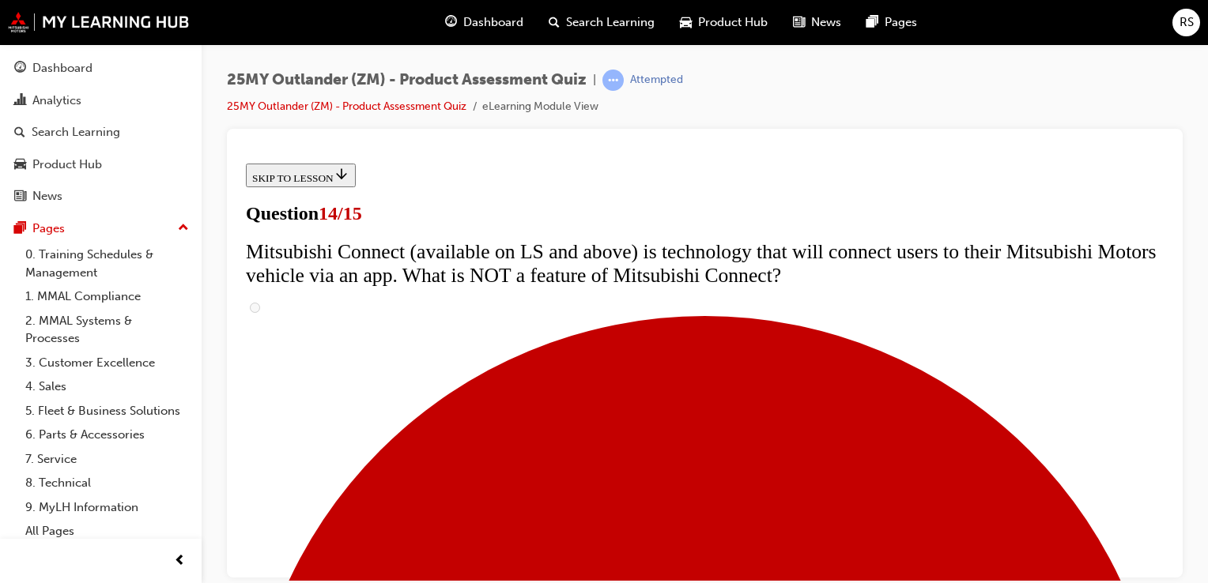
radio input "true"
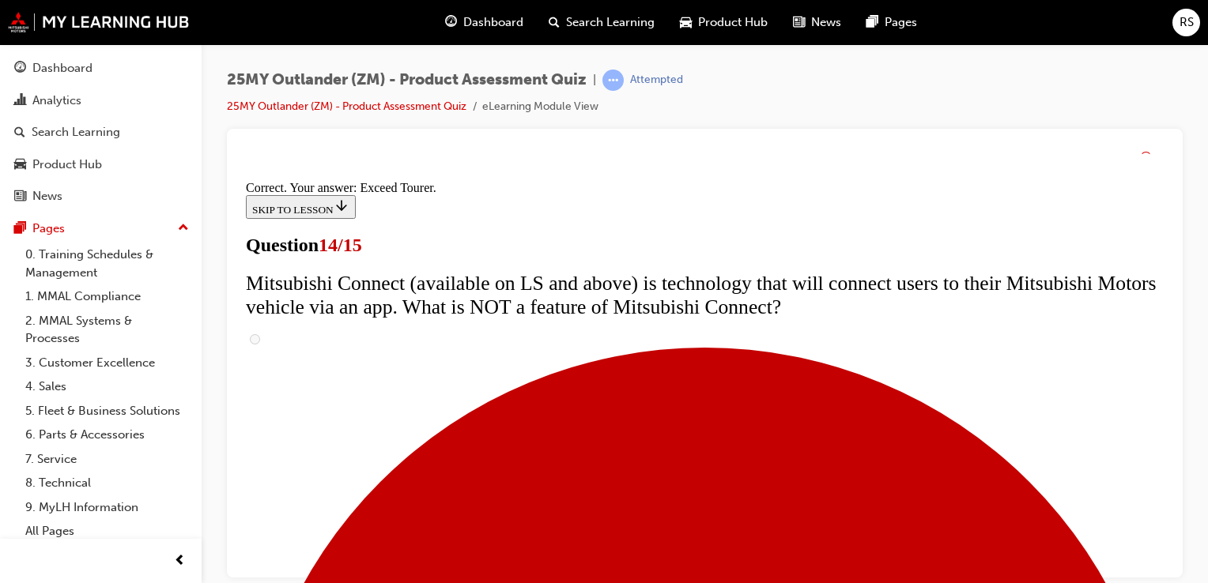
scroll to position [802, 0]
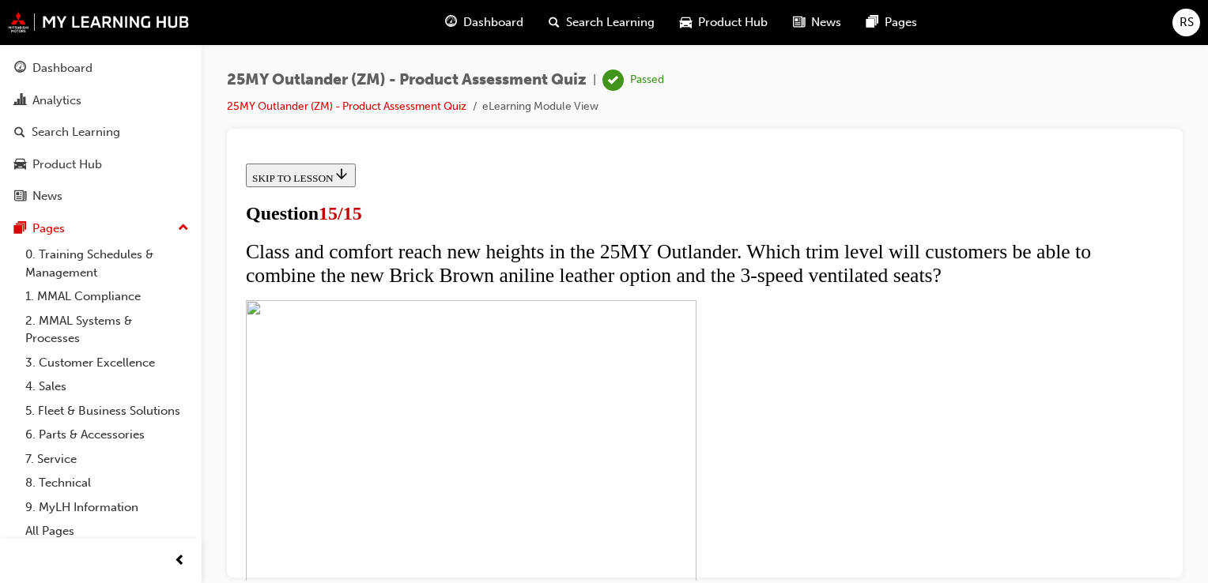
scroll to position [380, 0]
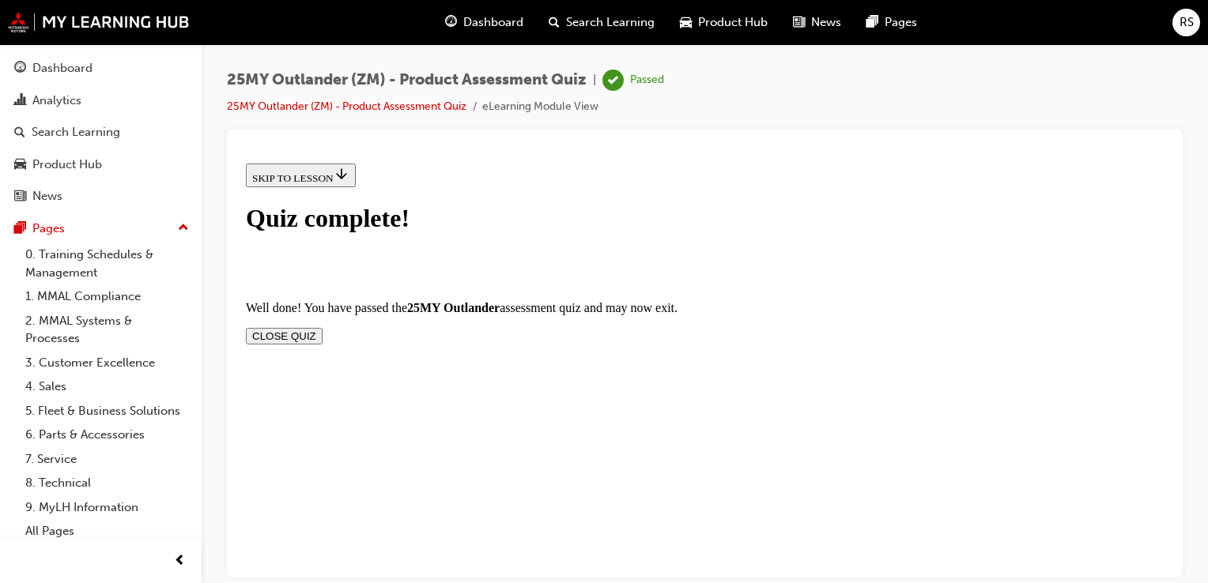
click at [322, 327] on button "CLOSE QUIZ" at bounding box center [284, 335] width 77 height 17
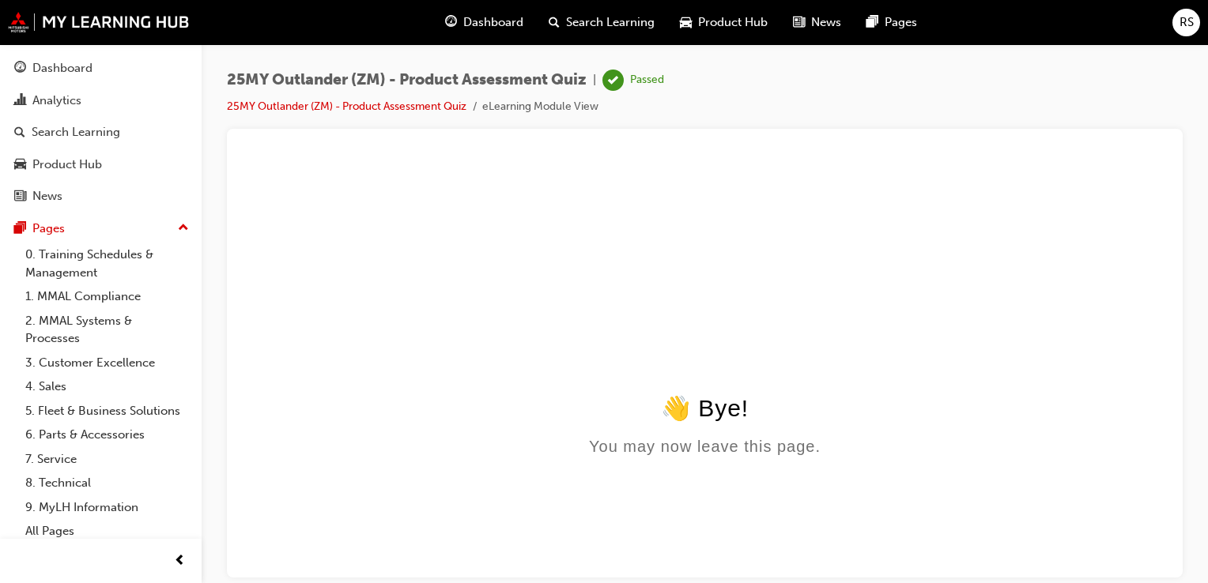
scroll to position [0, 0]
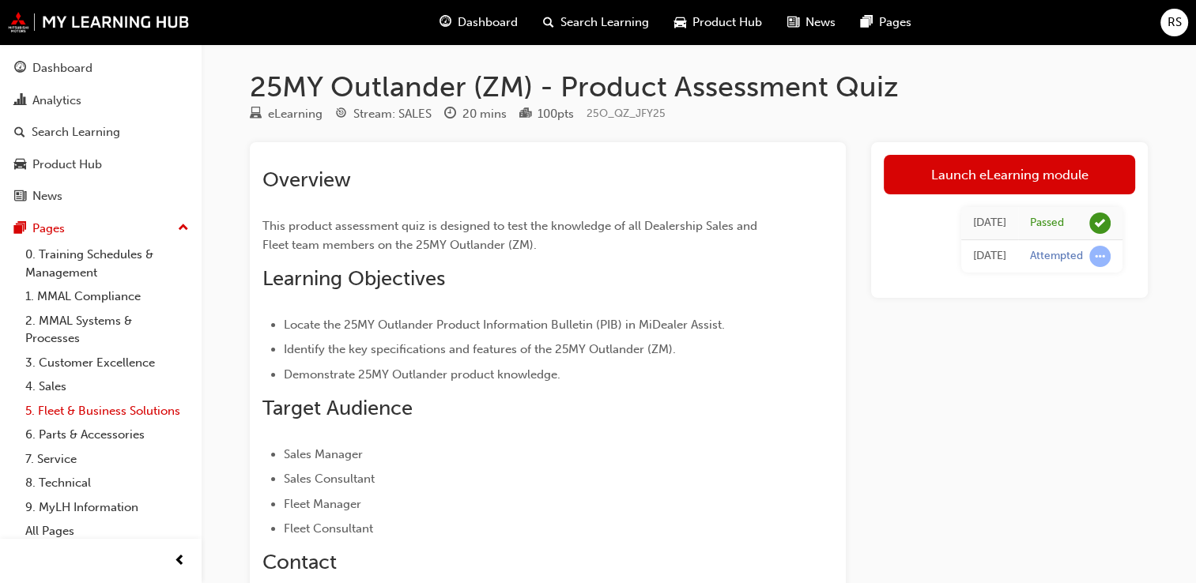
click at [58, 411] on link "5. Fleet & Business Solutions" at bounding box center [107, 411] width 176 height 25
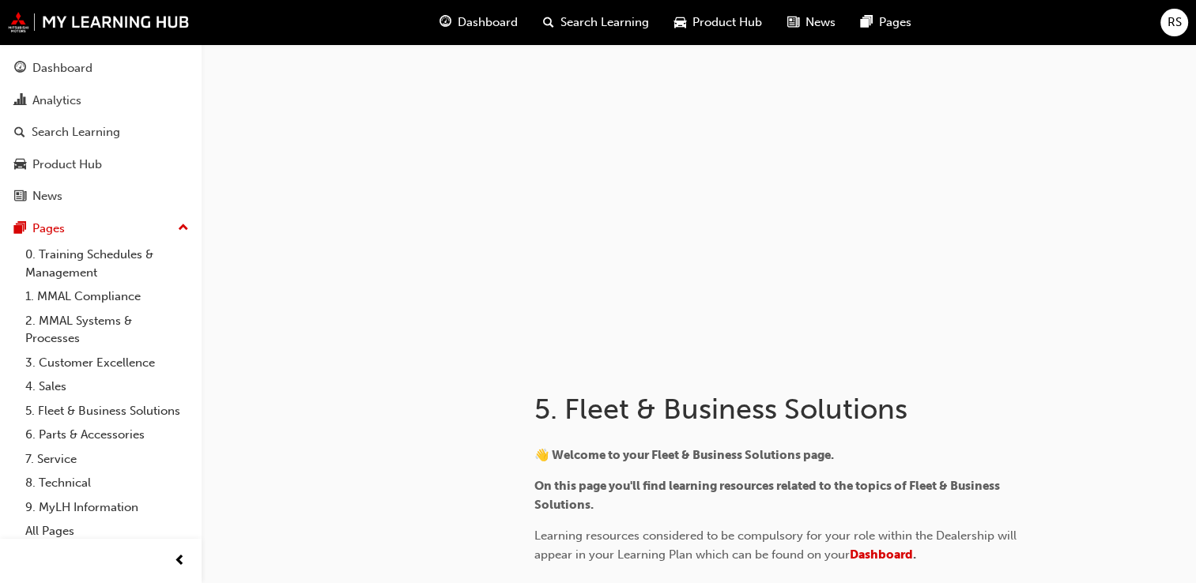
click at [507, 21] on span "Dashboard" at bounding box center [488, 22] width 60 height 18
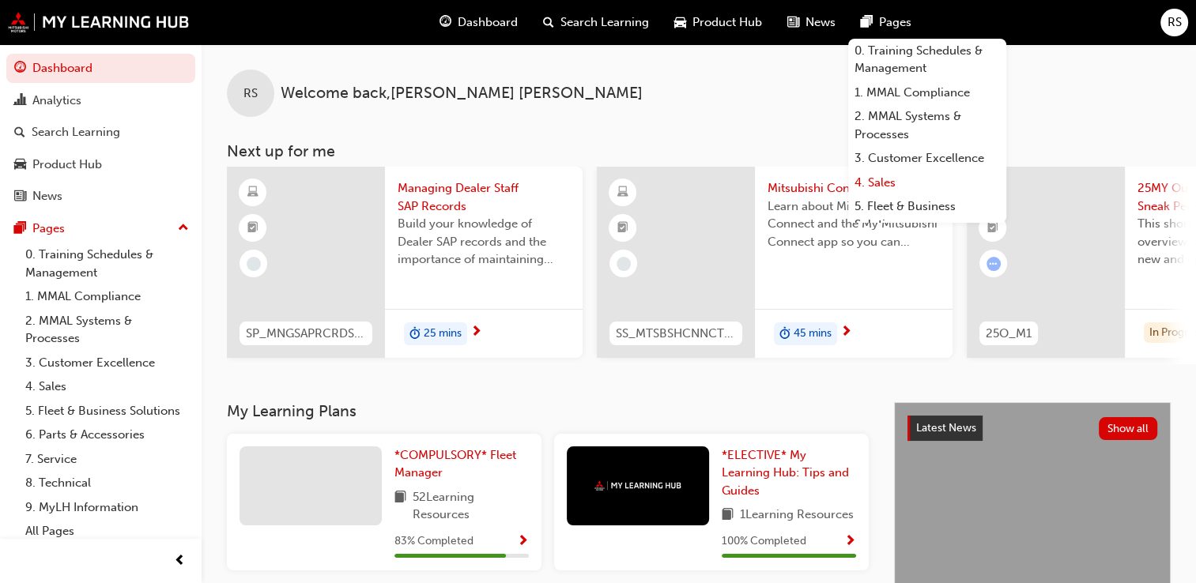
click at [898, 179] on link "4. Sales" at bounding box center [927, 183] width 158 height 25
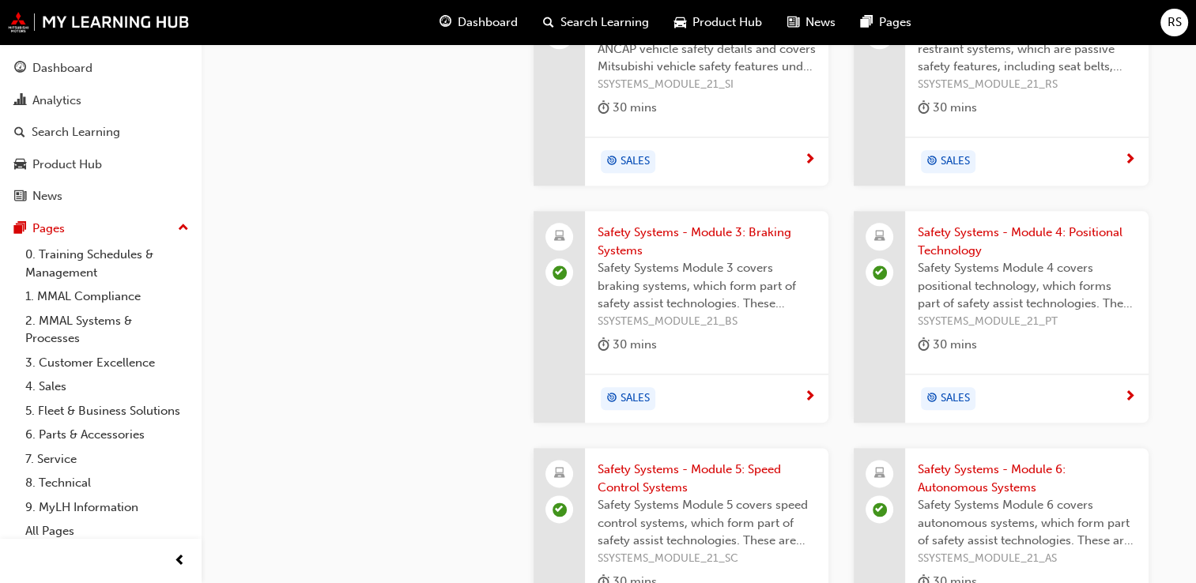
scroll to position [1818, 0]
